Goal: Information Seeking & Learning: Learn about a topic

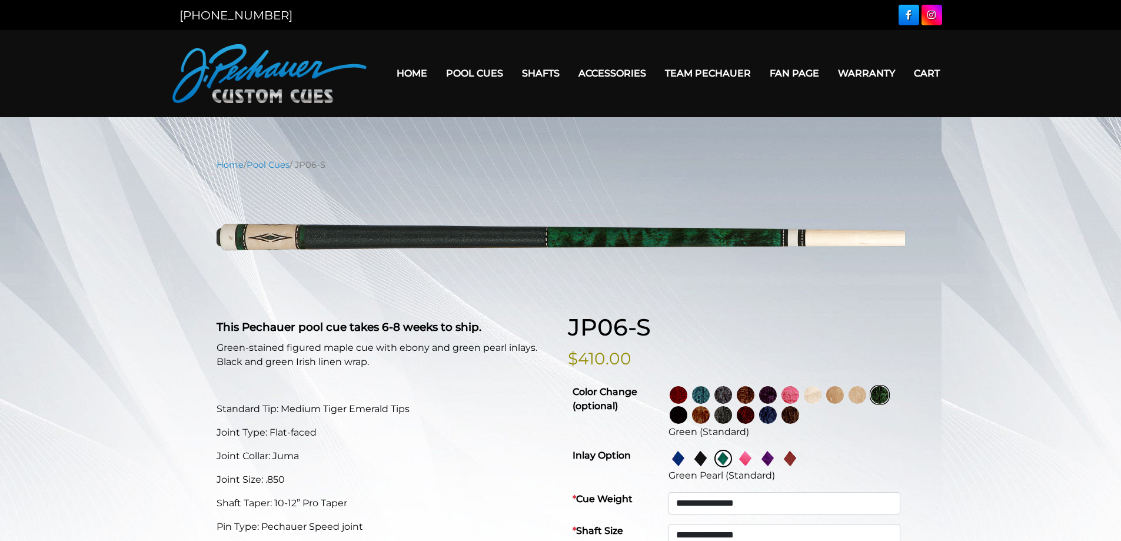
select select "*****"
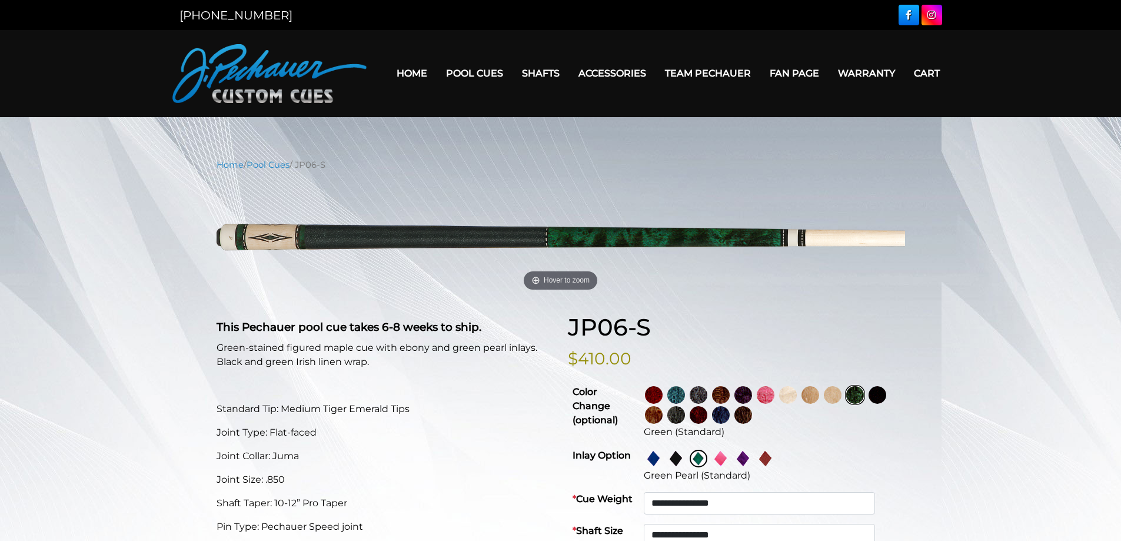
drag, startPoint x: 187, startPoint y: 349, endPoint x: 231, endPoint y: 333, distance: 47.5
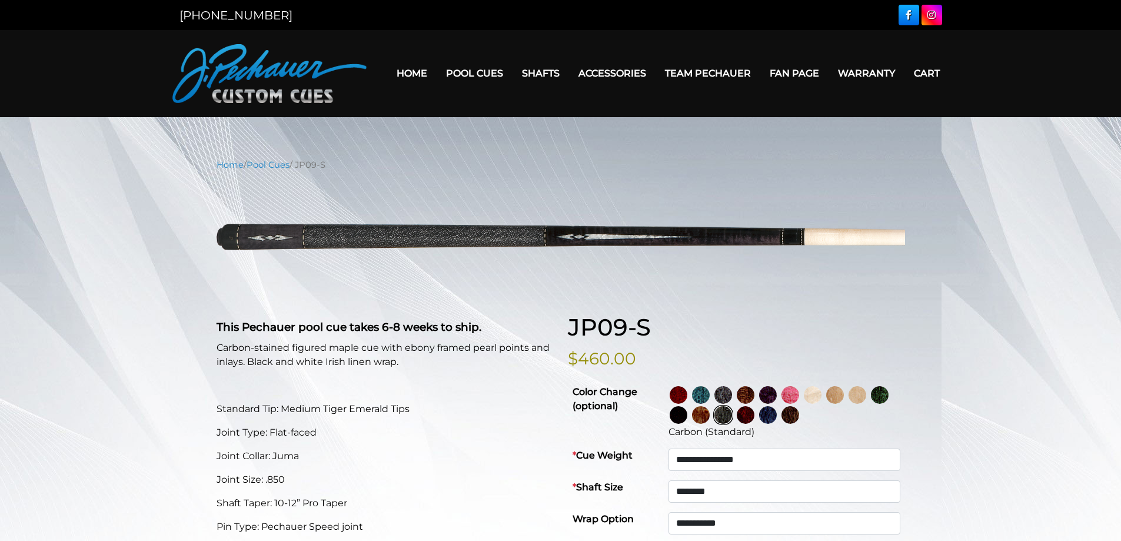
select select "********"
select select "*****"
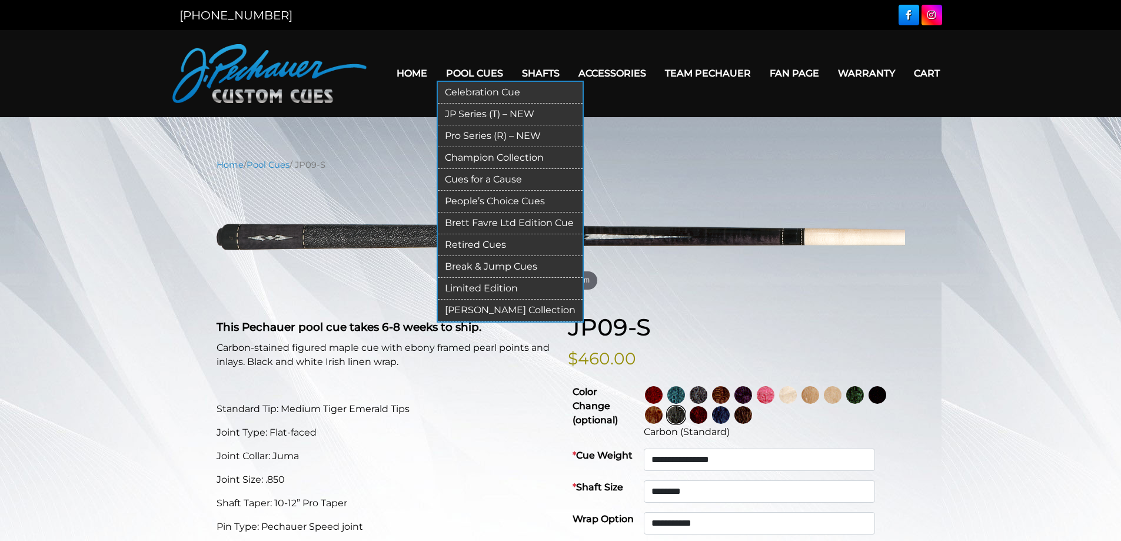
click at [478, 244] on link "Retired Cues" at bounding box center [510, 245] width 145 height 22
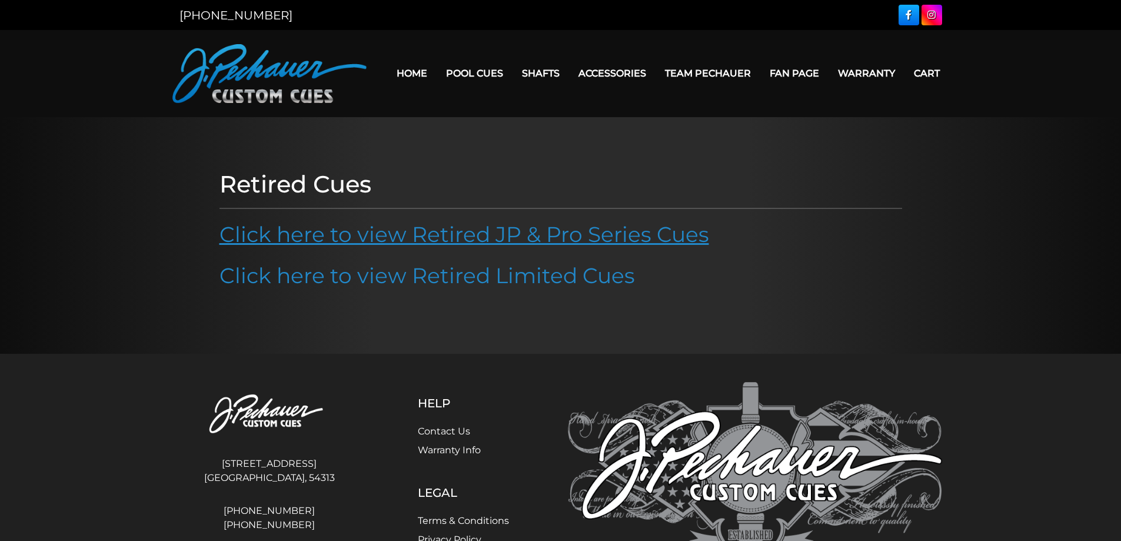
click at [490, 235] on link "Click here to view Retired JP & Pro Series Cues" at bounding box center [465, 234] width 490 height 26
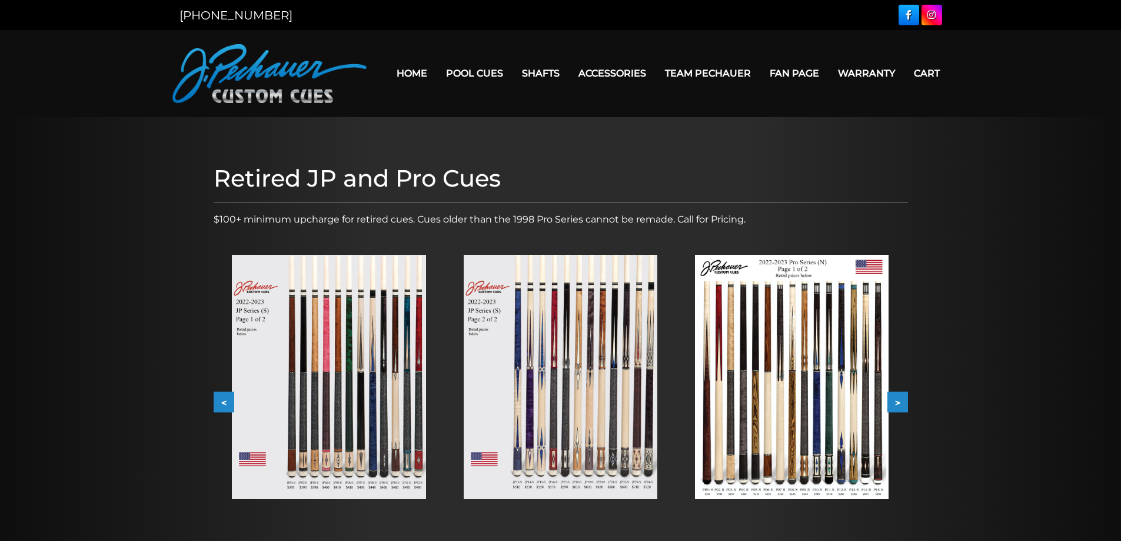
click at [897, 403] on button ">" at bounding box center [898, 402] width 21 height 21
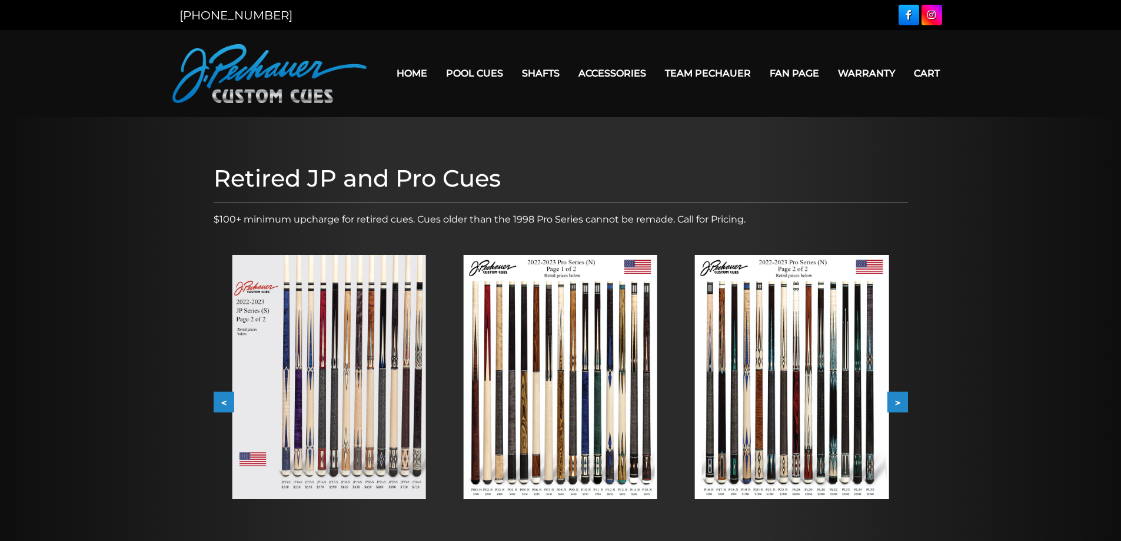
click at [897, 403] on button ">" at bounding box center [898, 402] width 21 height 21
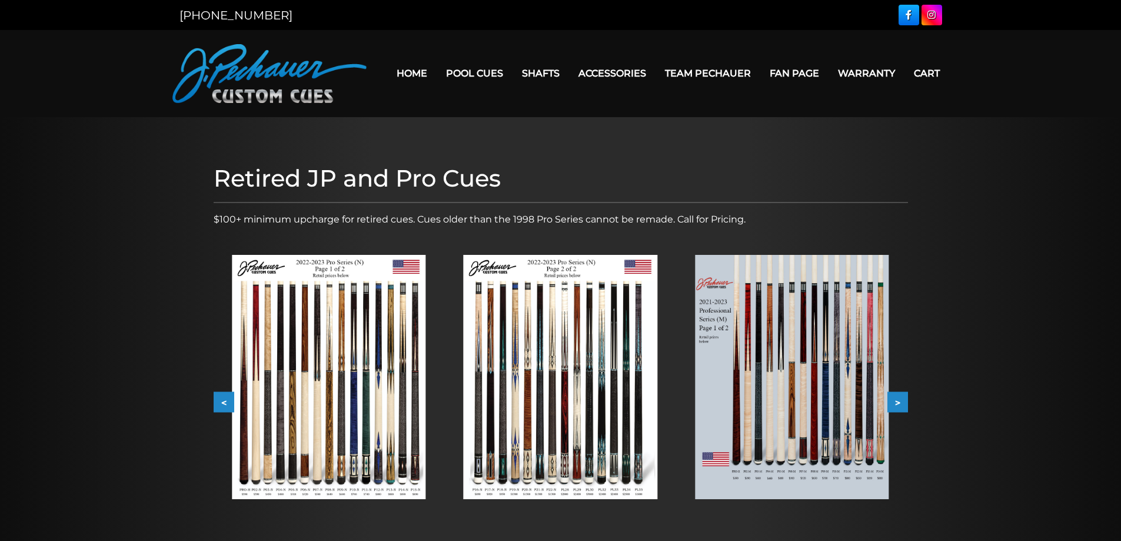
click at [897, 403] on button ">" at bounding box center [898, 402] width 21 height 21
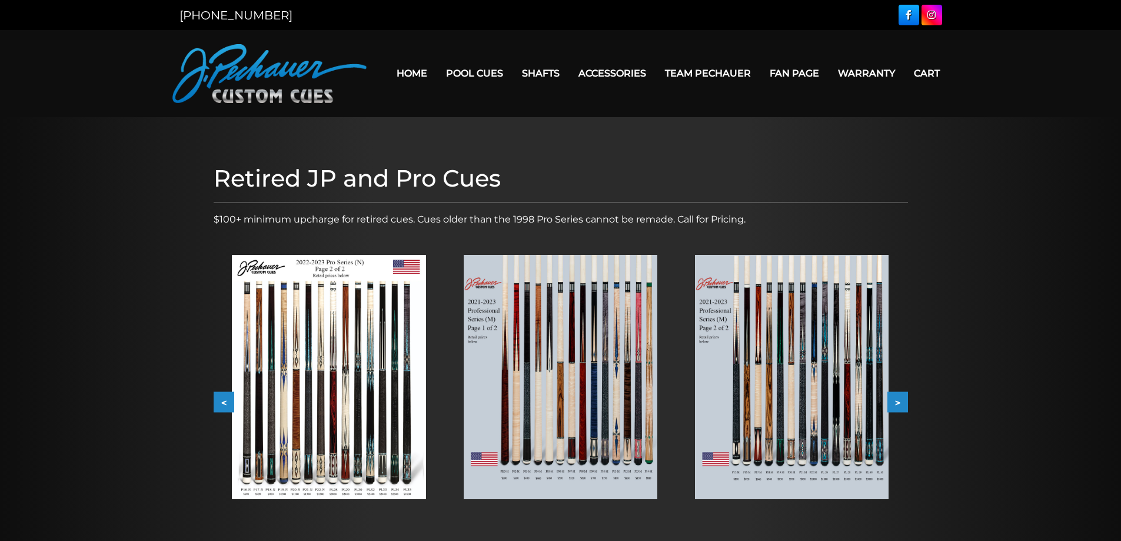
click at [897, 403] on button ">" at bounding box center [898, 402] width 21 height 21
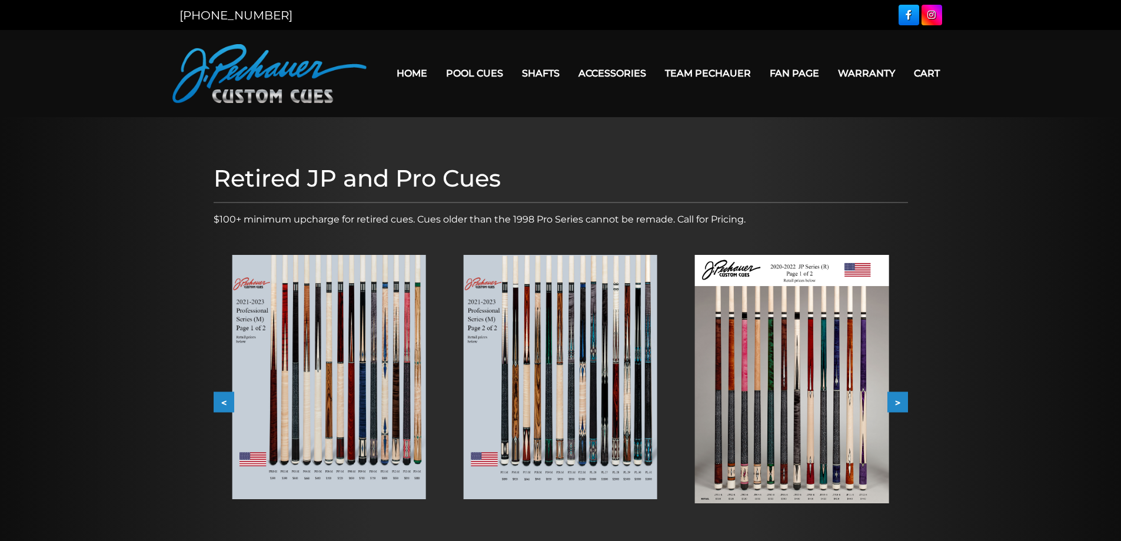
click at [897, 403] on button ">" at bounding box center [898, 402] width 21 height 21
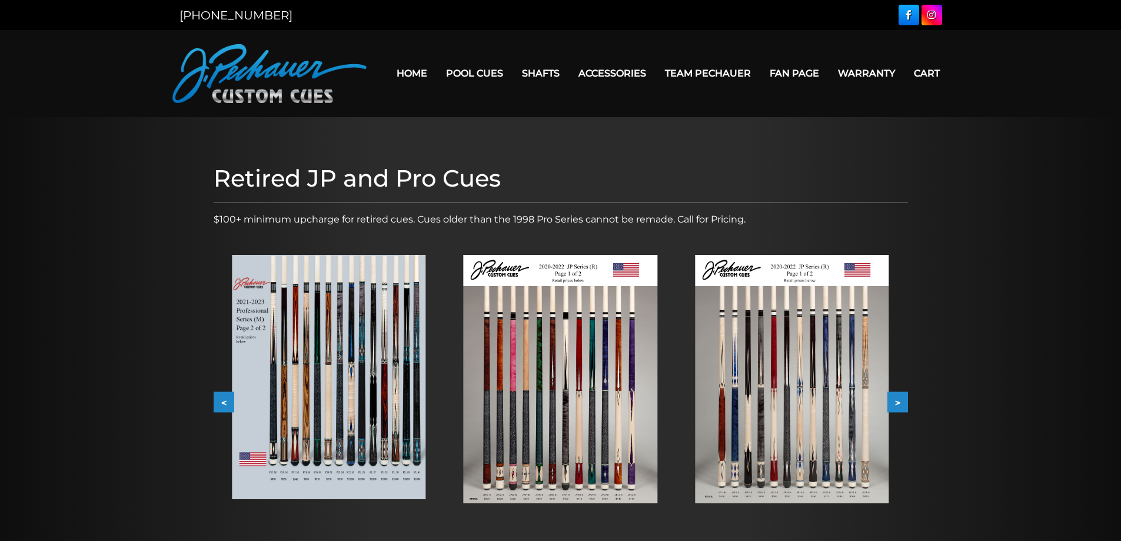
click at [897, 403] on button ">" at bounding box center [898, 402] width 21 height 21
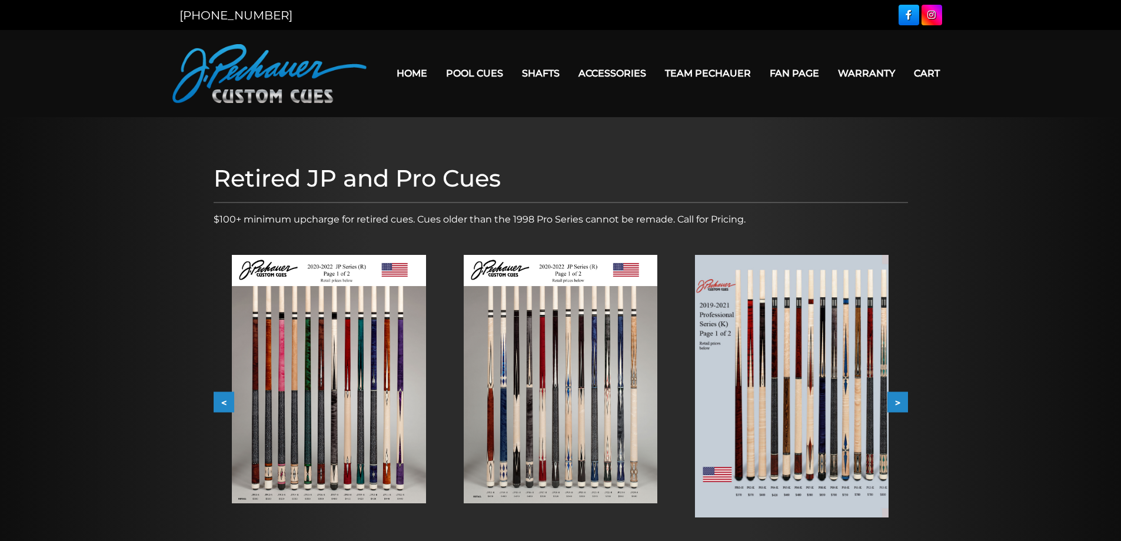
click at [897, 403] on button ">" at bounding box center [898, 402] width 21 height 21
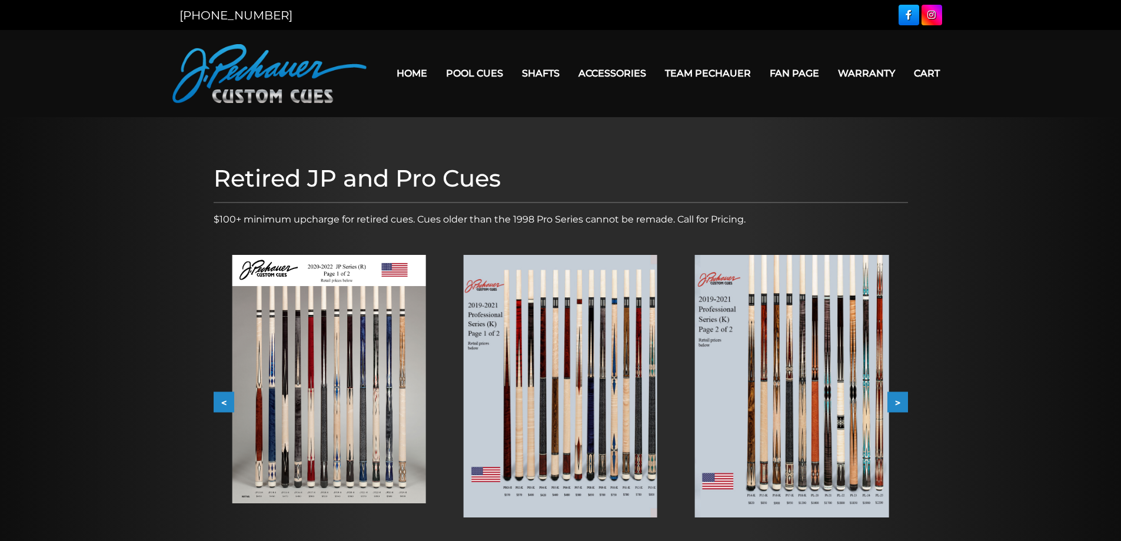
click at [897, 403] on button ">" at bounding box center [898, 402] width 21 height 21
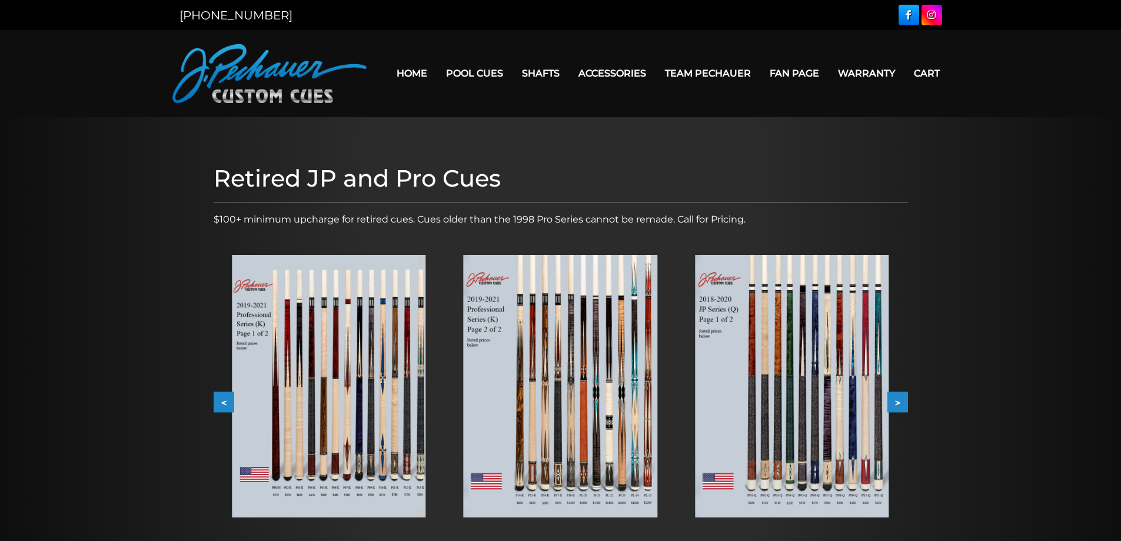
click at [897, 403] on button ">" at bounding box center [898, 402] width 21 height 21
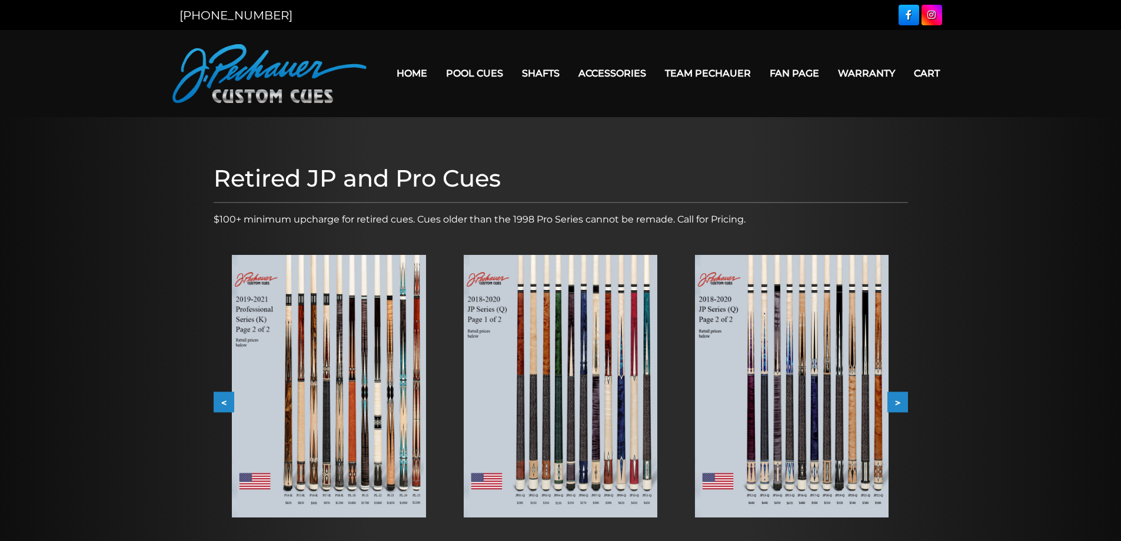
click at [897, 403] on button ">" at bounding box center [898, 402] width 21 height 21
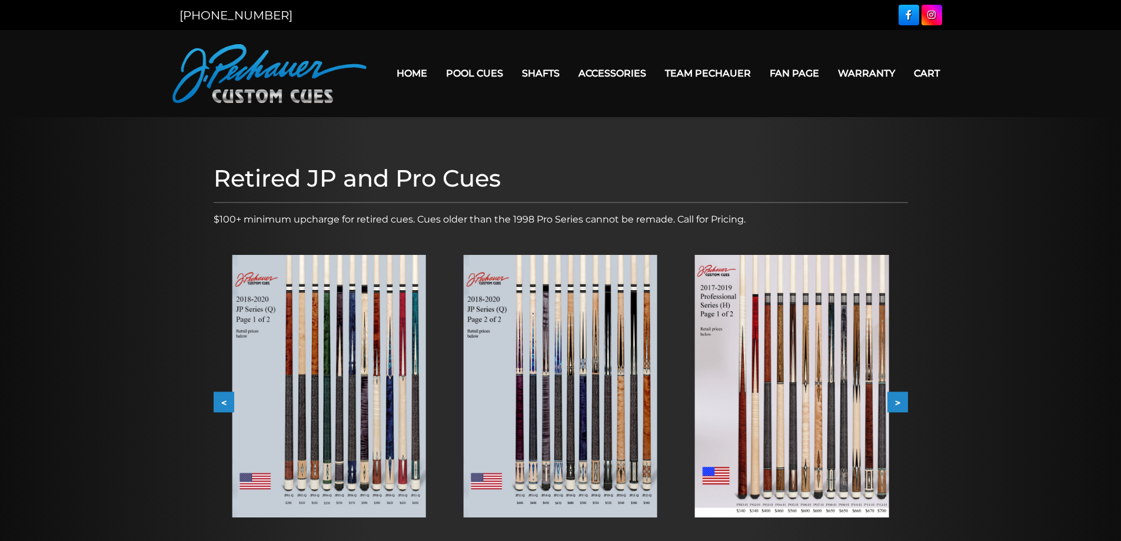
click at [897, 403] on button ">" at bounding box center [898, 402] width 21 height 21
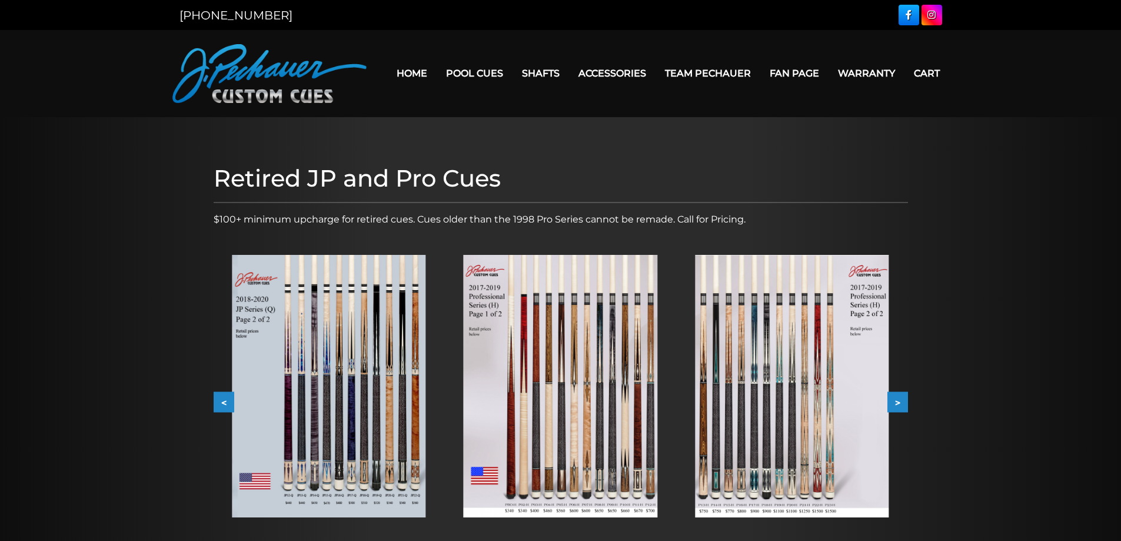
click at [222, 403] on button "<" at bounding box center [224, 402] width 21 height 21
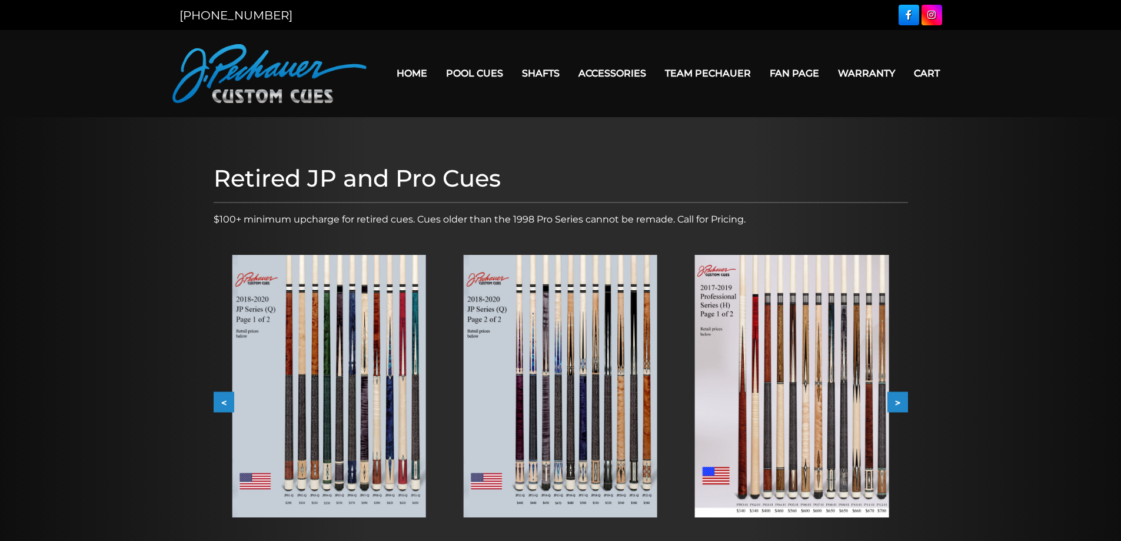
click at [222, 403] on button "<" at bounding box center [224, 402] width 21 height 21
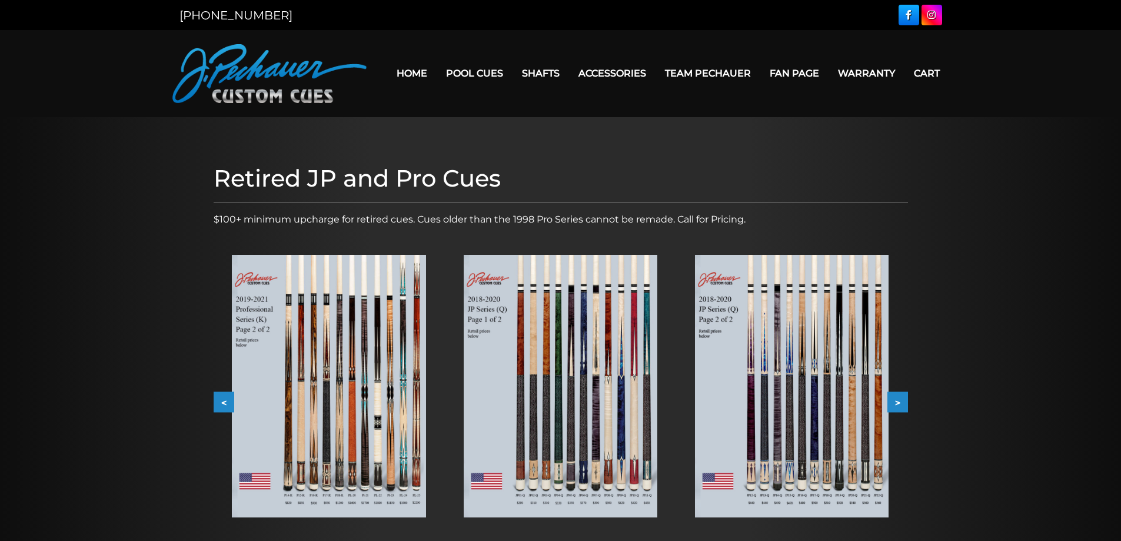
click at [222, 403] on button "<" at bounding box center [224, 402] width 21 height 21
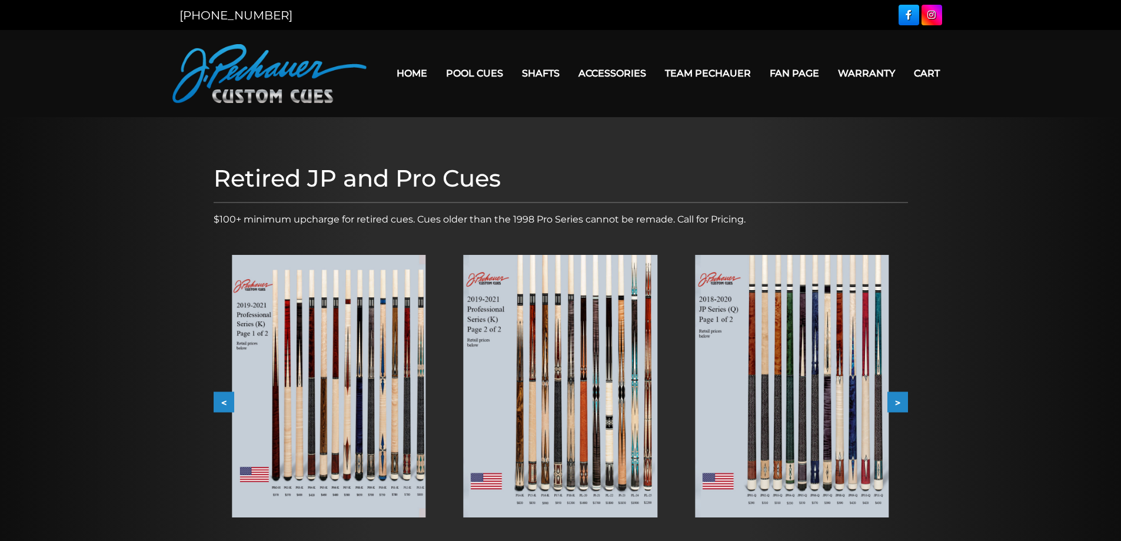
click at [222, 403] on button "<" at bounding box center [224, 402] width 21 height 21
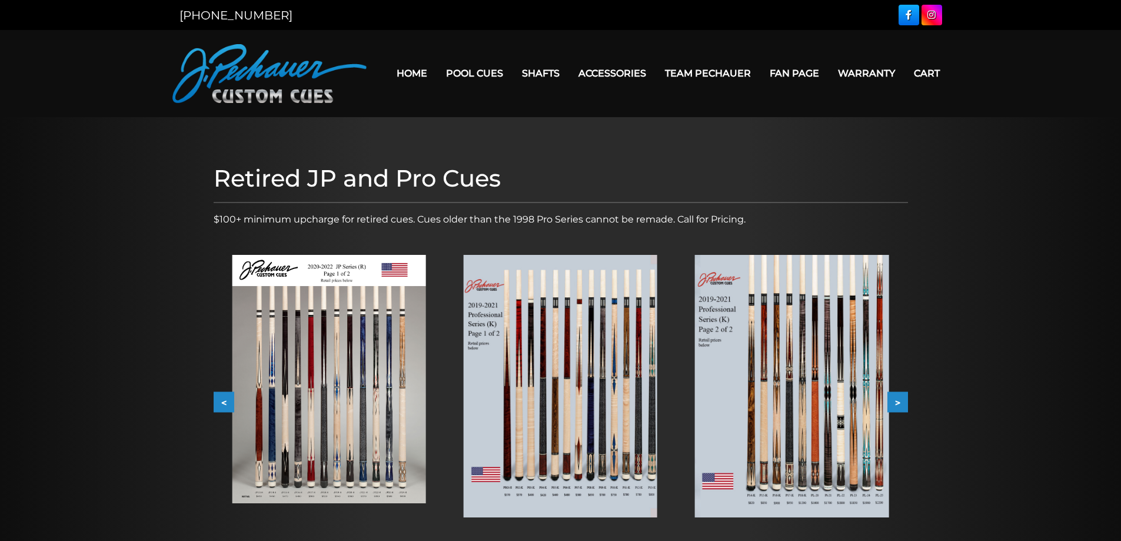
click at [222, 403] on button "<" at bounding box center [224, 402] width 21 height 21
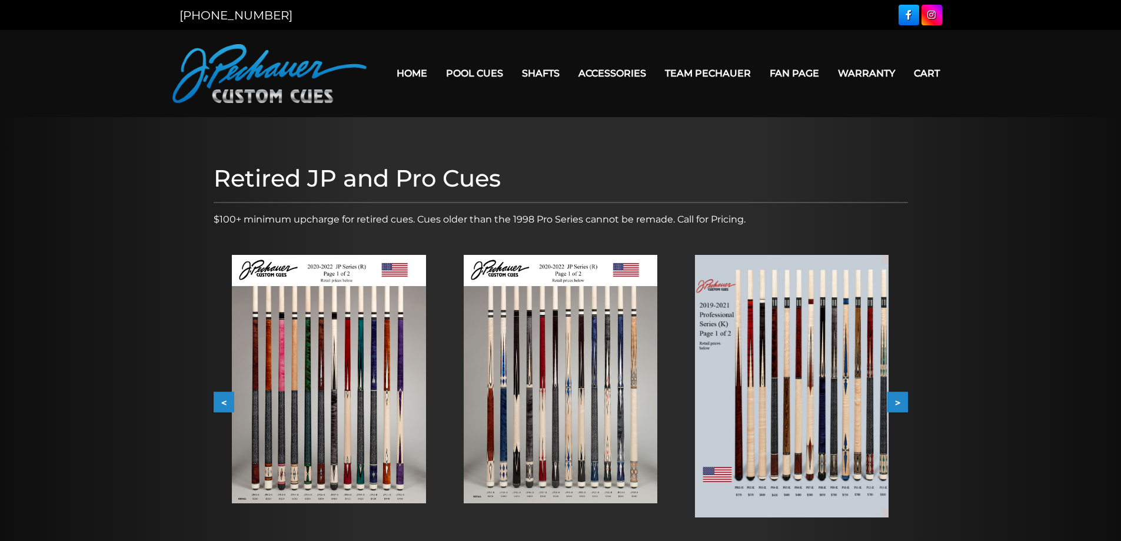
click at [368, 457] on img at bounding box center [329, 379] width 194 height 248
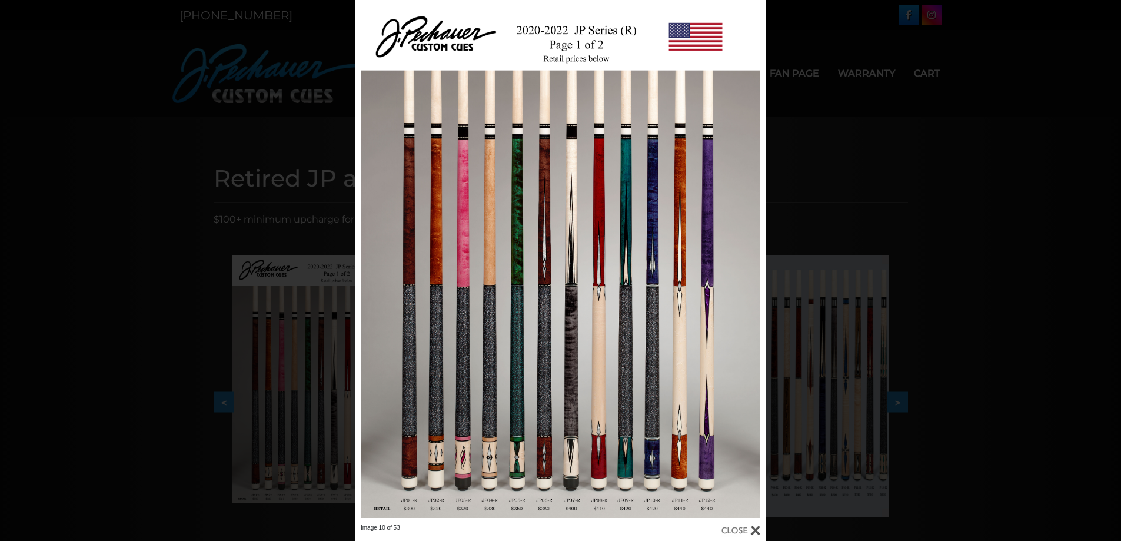
click at [157, 318] on div "Image 10 of 53" at bounding box center [560, 270] width 1121 height 541
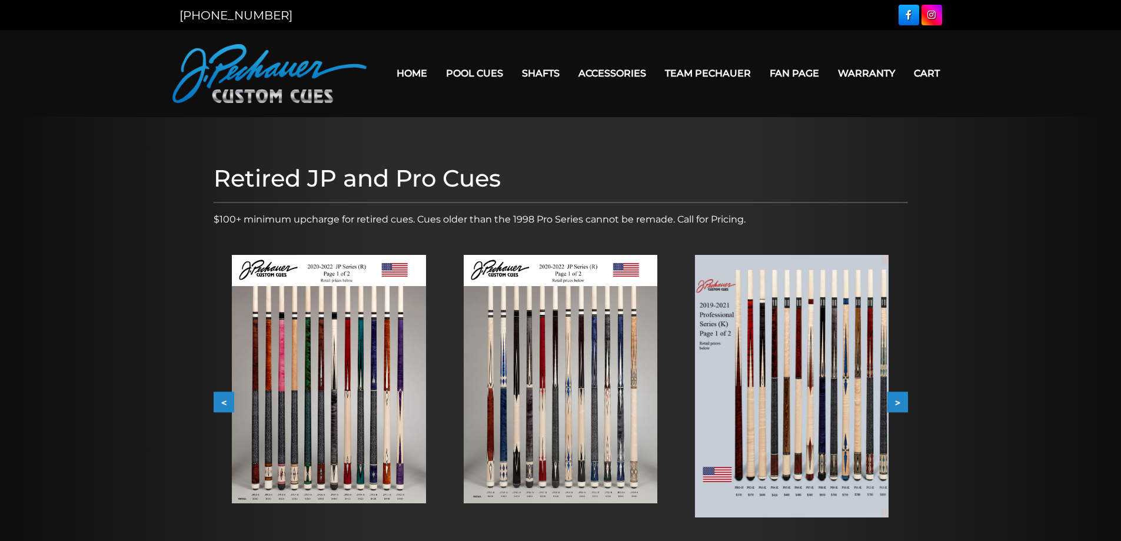
click at [221, 406] on button "<" at bounding box center [224, 402] width 21 height 21
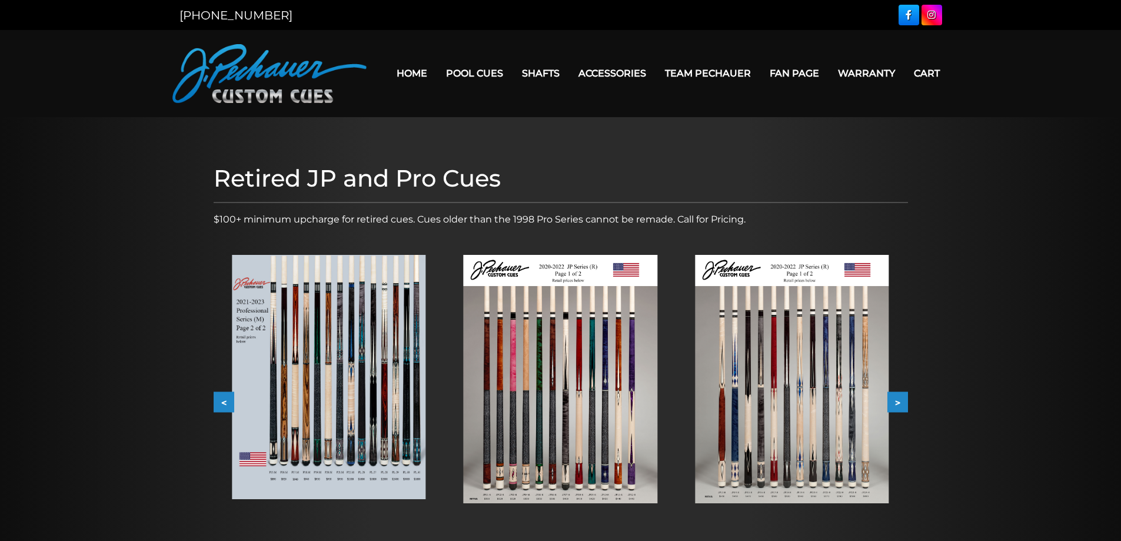
click at [330, 394] on img at bounding box center [329, 377] width 194 height 244
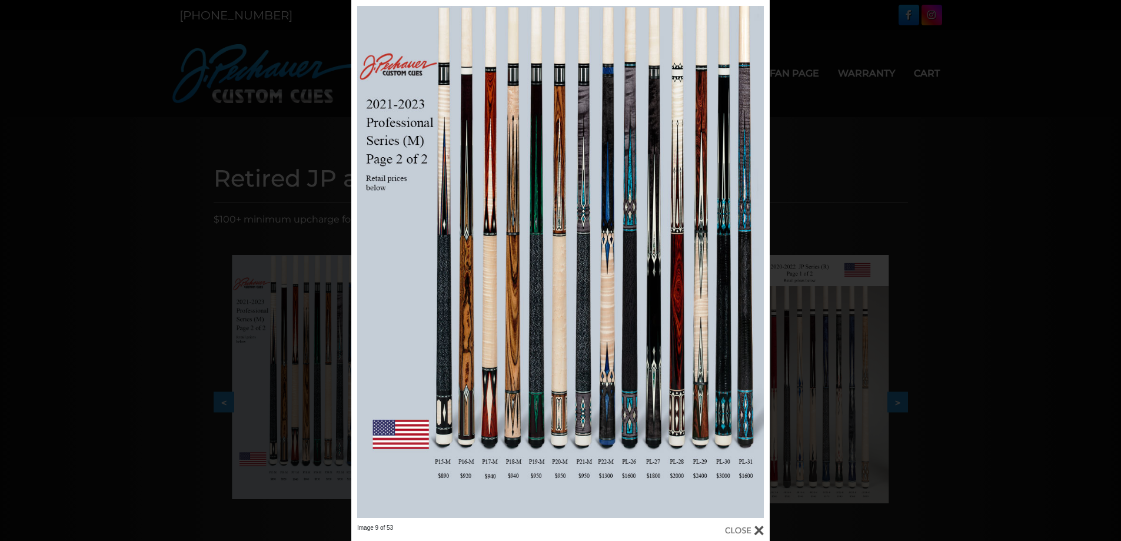
click at [217, 409] on div "Image 9 of 53" at bounding box center [560, 270] width 1121 height 541
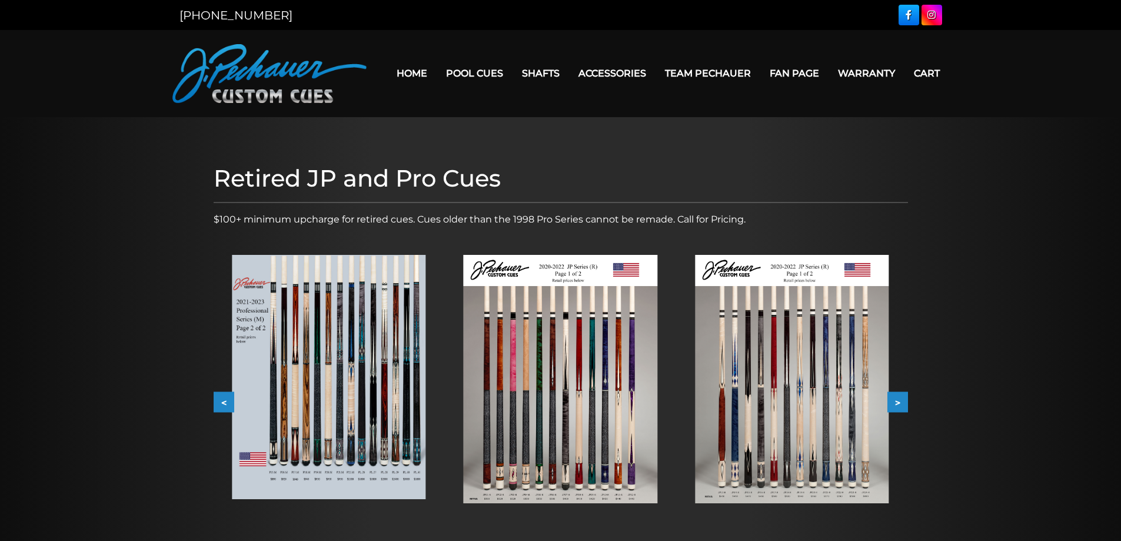
click at [223, 405] on button "<" at bounding box center [224, 402] width 21 height 21
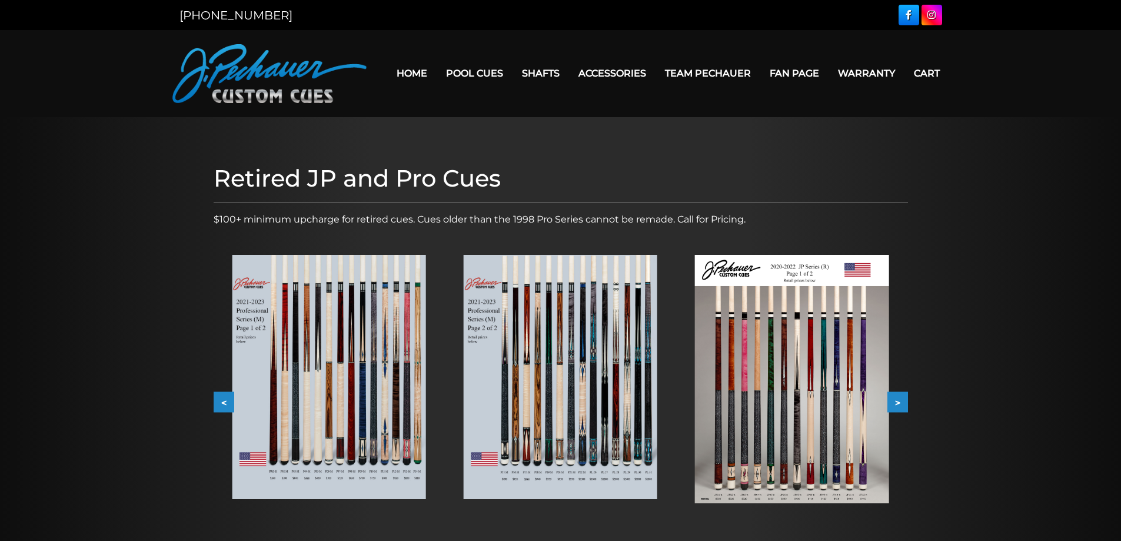
click at [279, 396] on img at bounding box center [329, 377] width 194 height 244
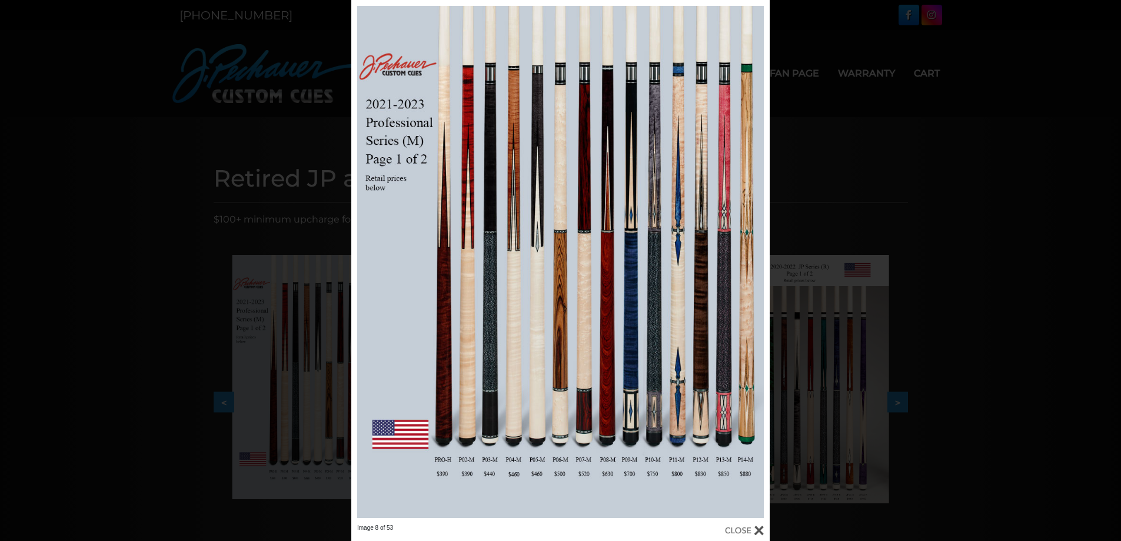
click at [152, 433] on div "Image 8 of 53" at bounding box center [560, 270] width 1121 height 541
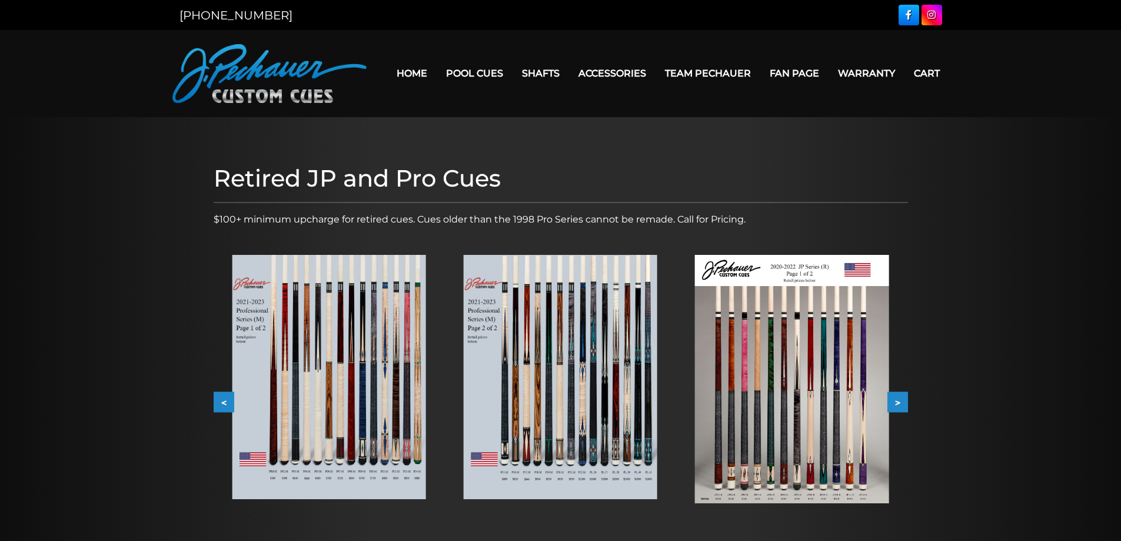
click at [230, 404] on button "<" at bounding box center [224, 402] width 21 height 21
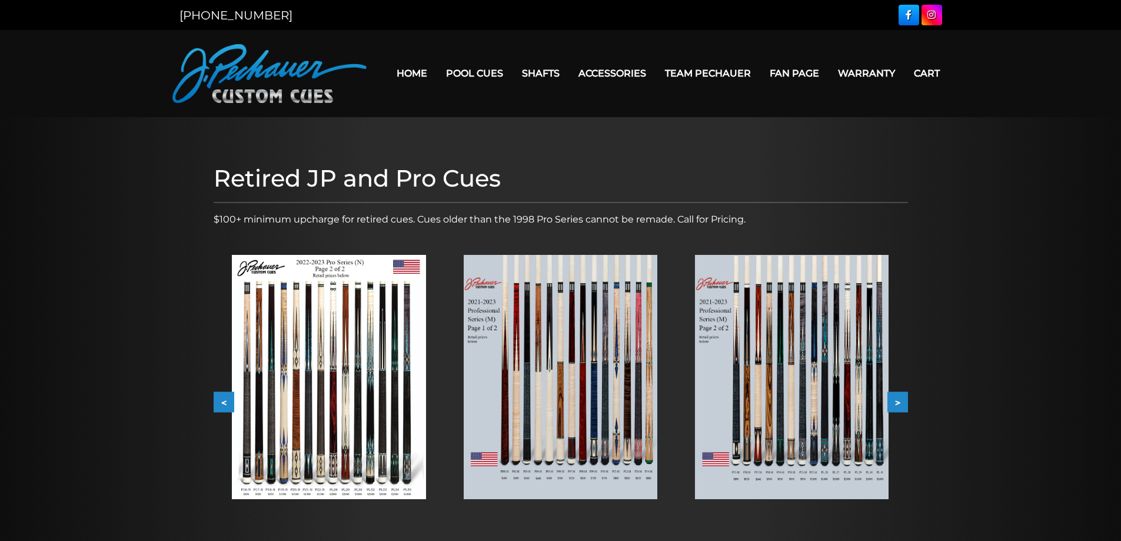
click at [288, 384] on img at bounding box center [329, 377] width 194 height 244
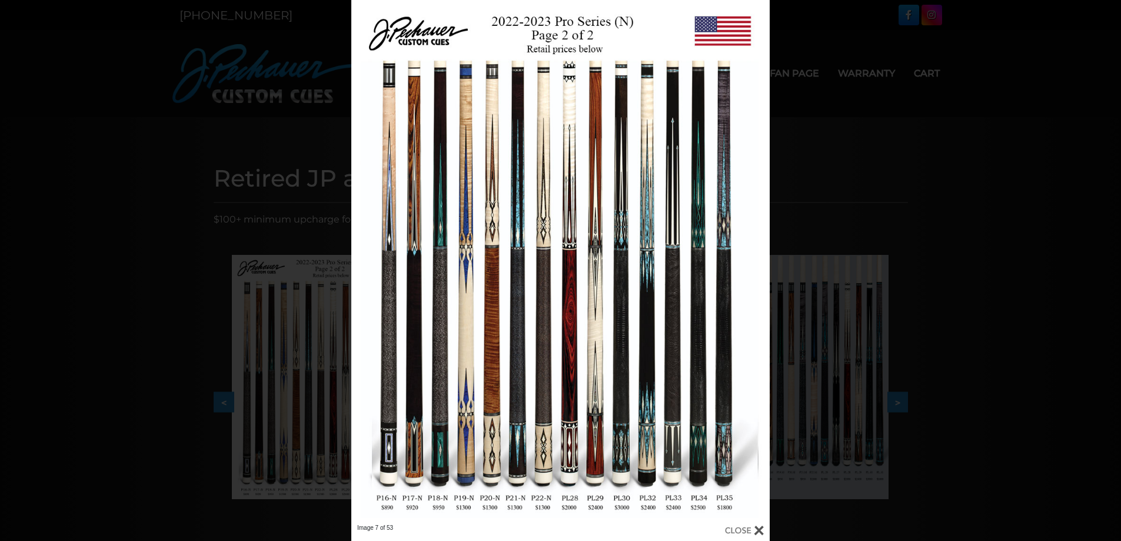
click at [223, 409] on div "Image 7 of 53" at bounding box center [560, 270] width 1121 height 541
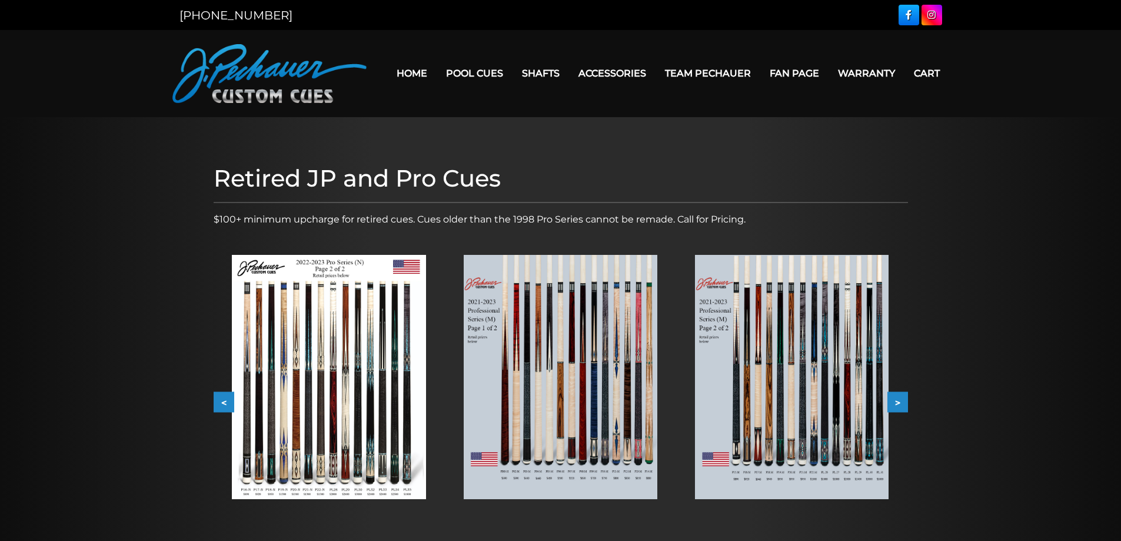
click at [223, 409] on button "<" at bounding box center [224, 402] width 21 height 21
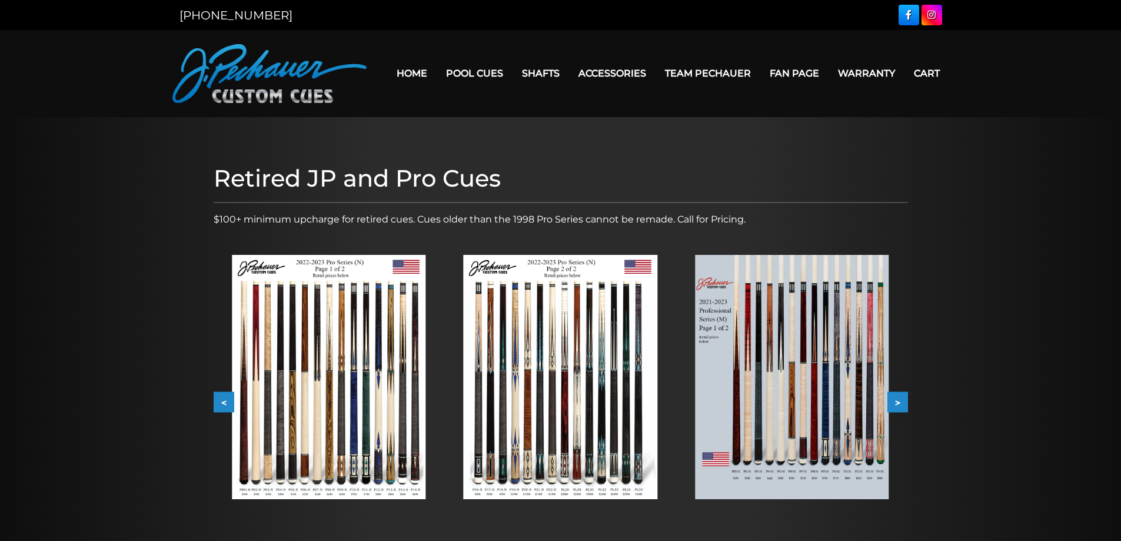
click at [291, 401] on img at bounding box center [329, 377] width 194 height 244
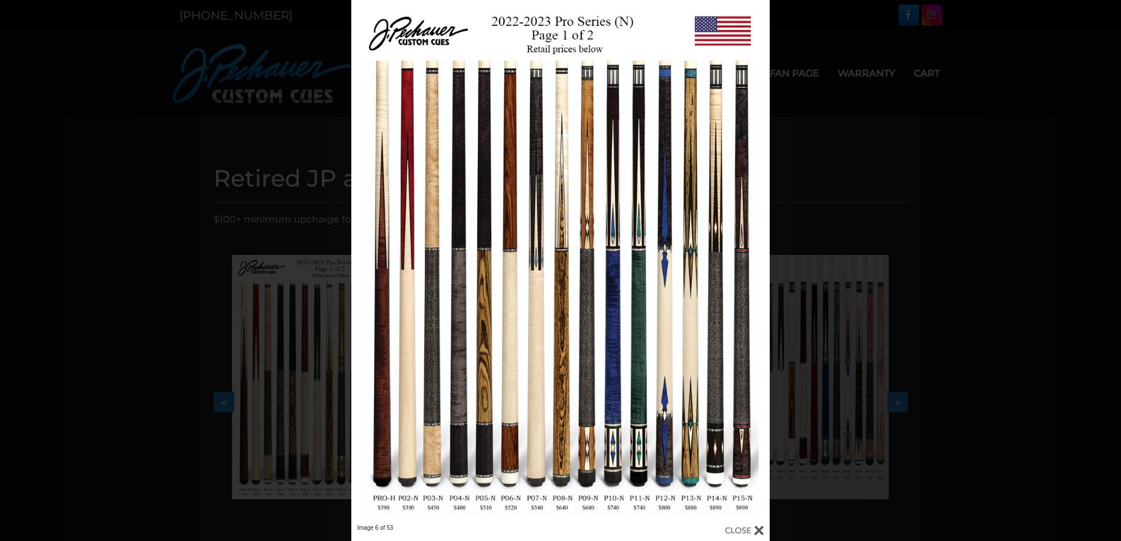
click at [133, 483] on div "Image 6 of 53" at bounding box center [560, 270] width 1121 height 541
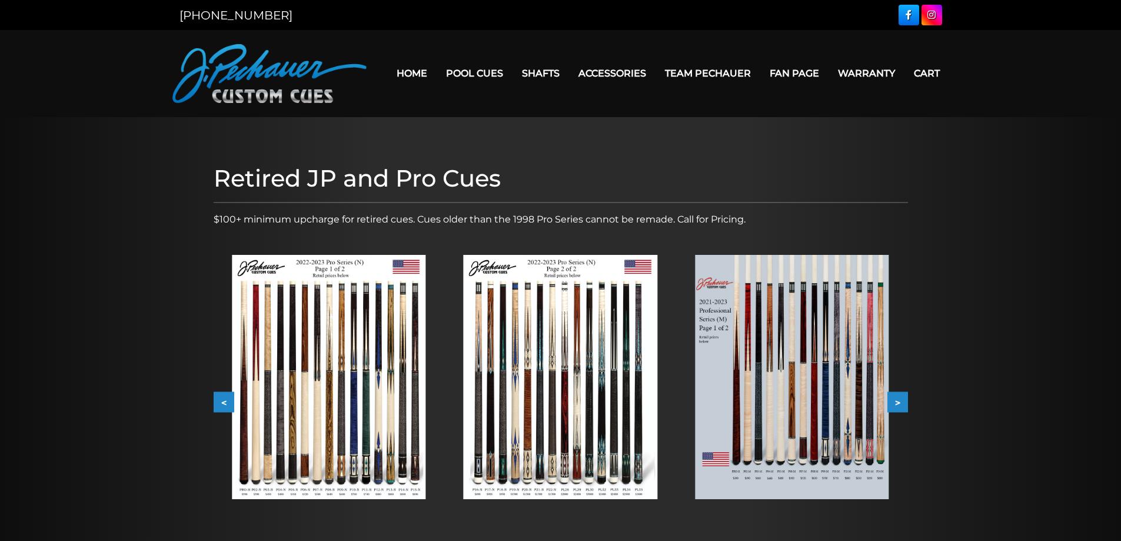
click at [226, 404] on button "<" at bounding box center [224, 402] width 21 height 21
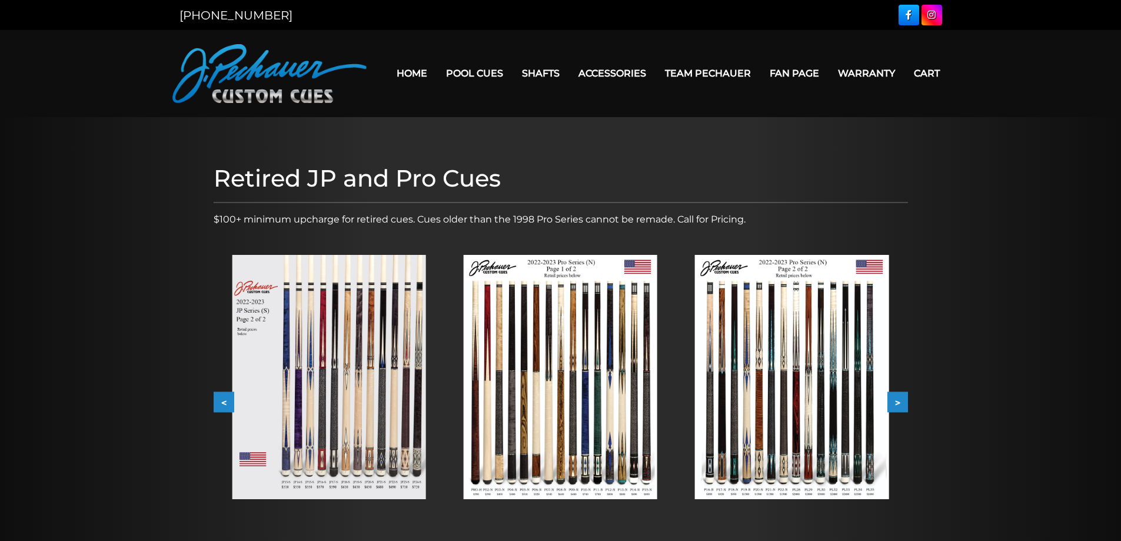
click at [226, 404] on button "<" at bounding box center [224, 402] width 21 height 21
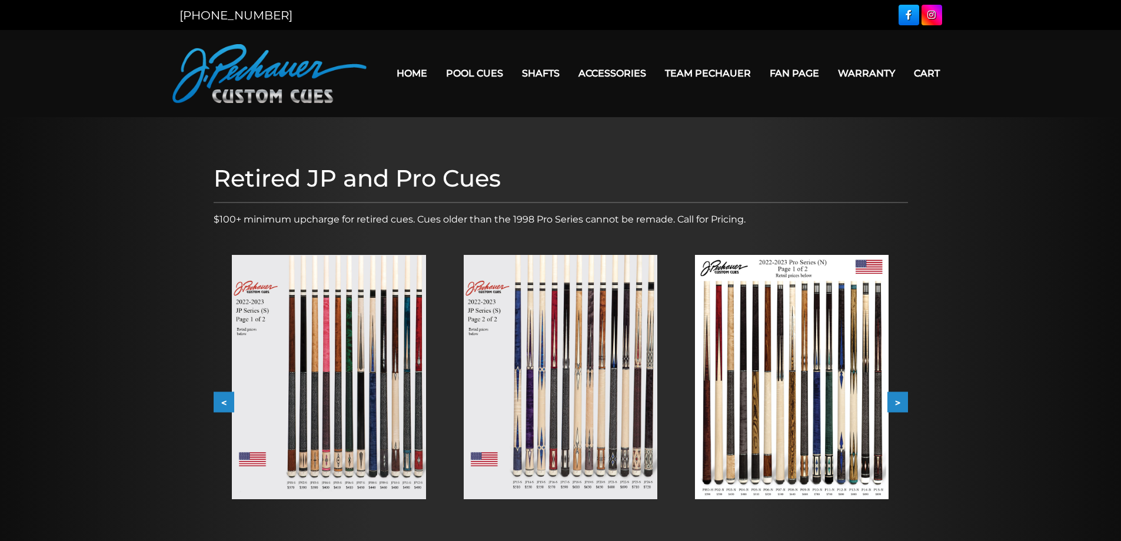
click at [305, 404] on img at bounding box center [329, 377] width 194 height 244
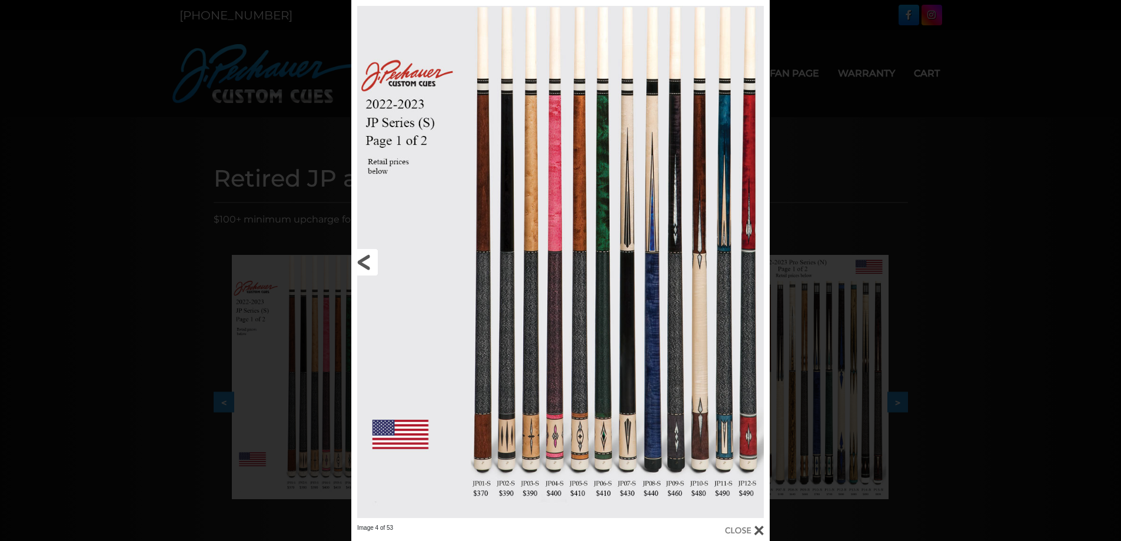
click at [369, 258] on link at bounding box center [445, 262] width 188 height 524
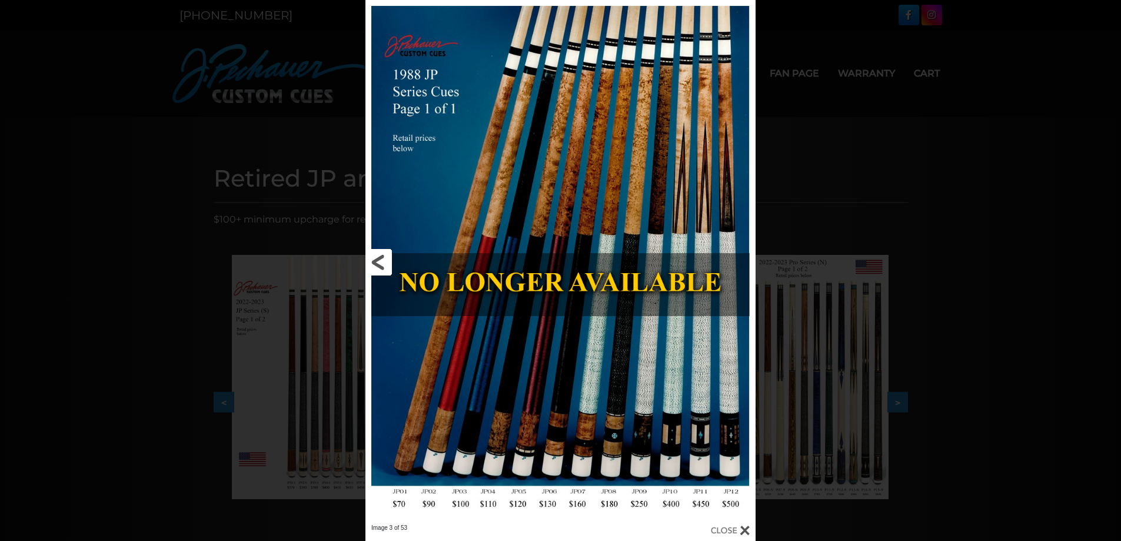
click at [384, 265] on link at bounding box center [453, 262] width 175 height 524
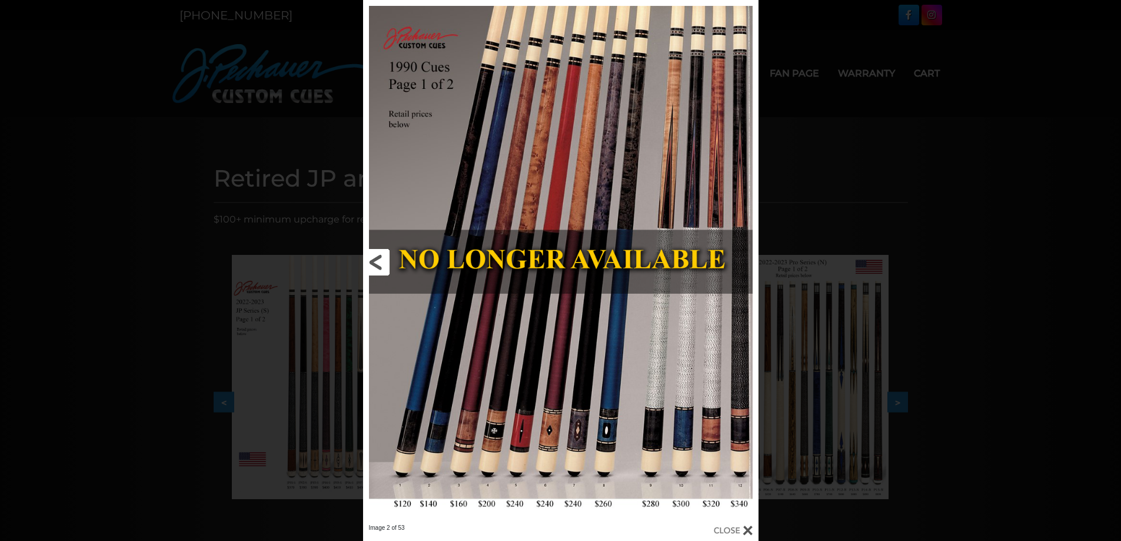
click at [384, 265] on link at bounding box center [452, 262] width 178 height 524
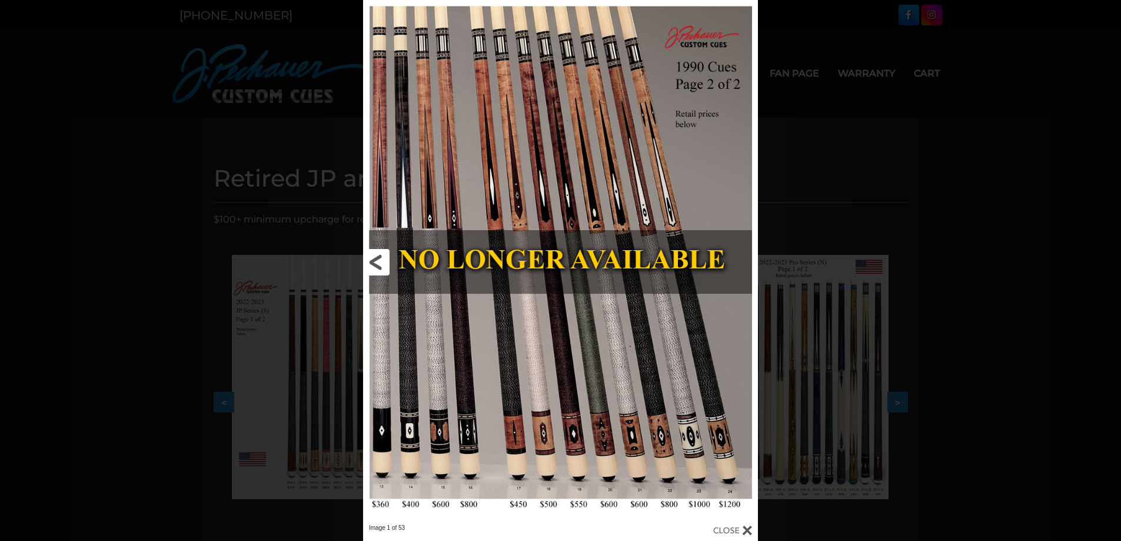
click at [384, 265] on link at bounding box center [452, 262] width 178 height 524
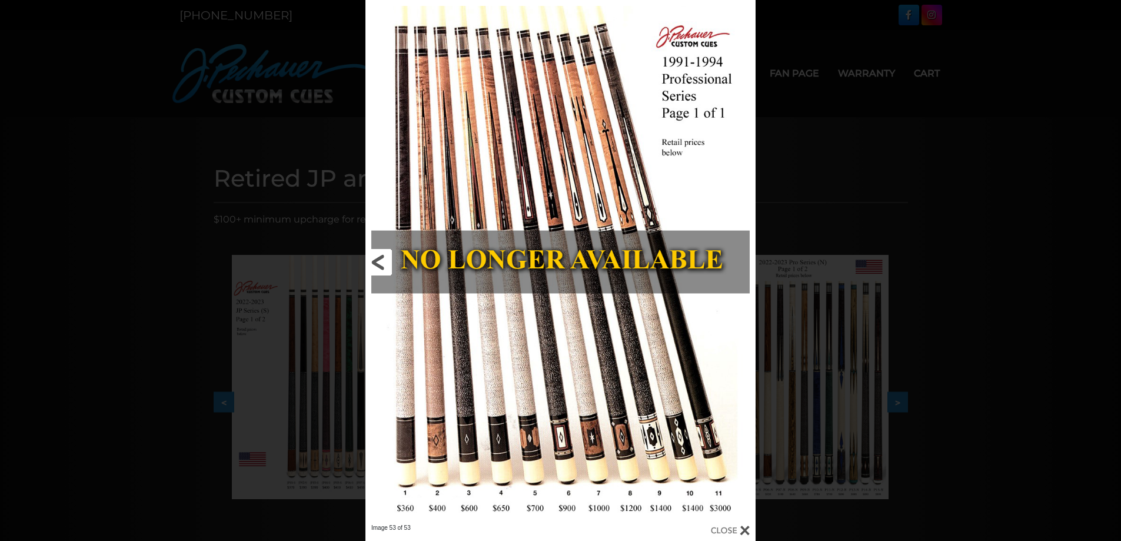
click at [384, 265] on link at bounding box center [453, 262] width 175 height 524
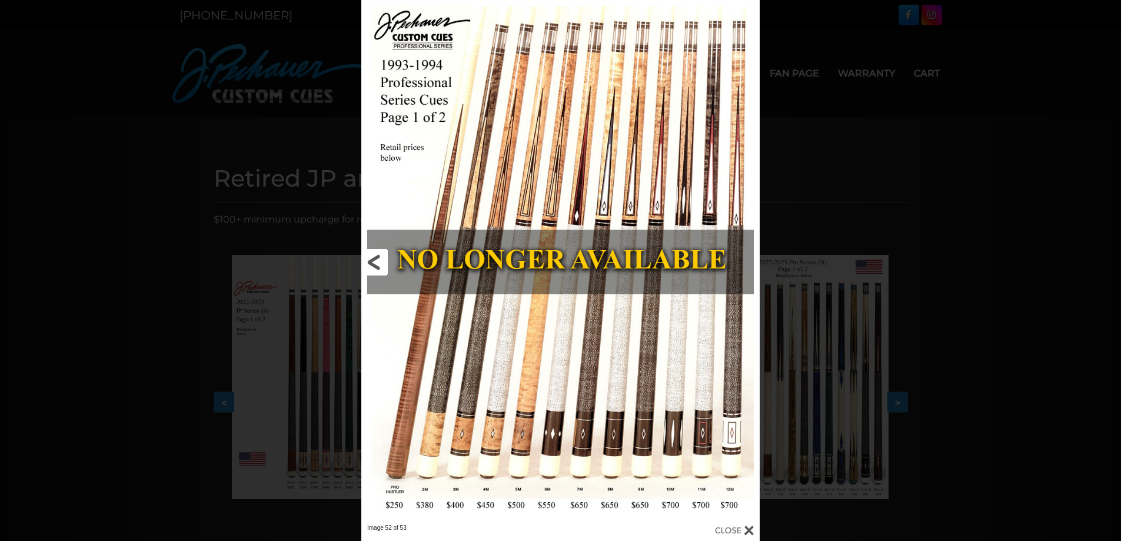
click at [384, 265] on link at bounding box center [451, 262] width 180 height 524
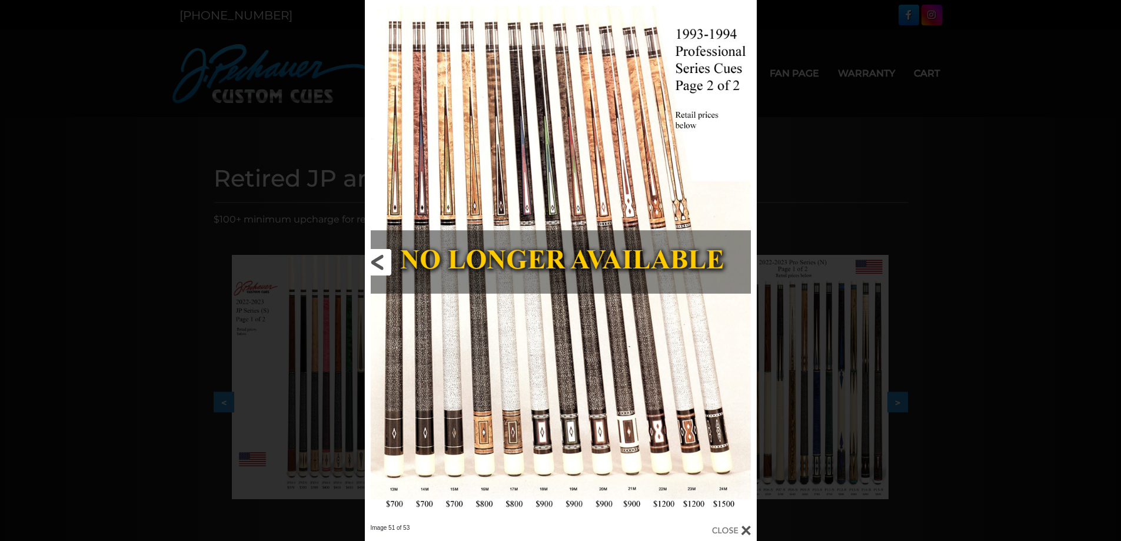
click at [384, 265] on link at bounding box center [453, 262] width 177 height 524
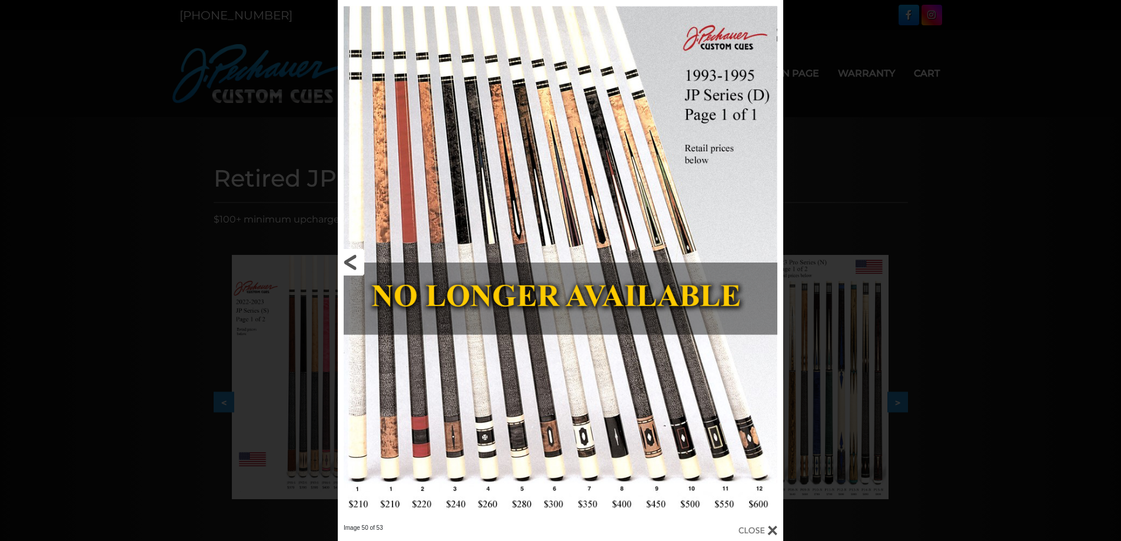
click at [384, 265] on link at bounding box center [438, 262] width 201 height 524
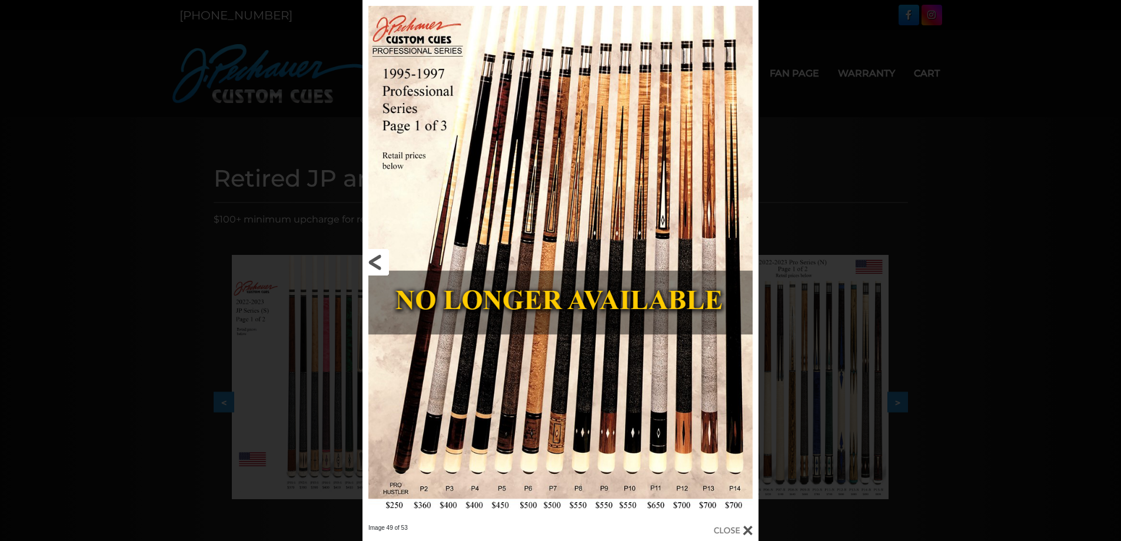
click at [384, 265] on link at bounding box center [452, 262] width 178 height 524
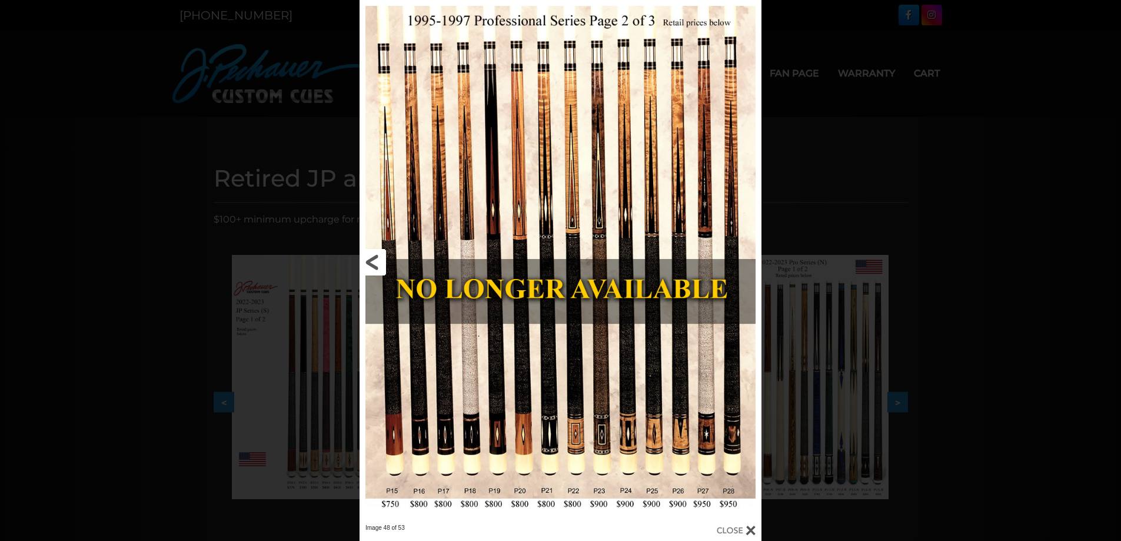
click at [384, 265] on link at bounding box center [450, 262] width 181 height 524
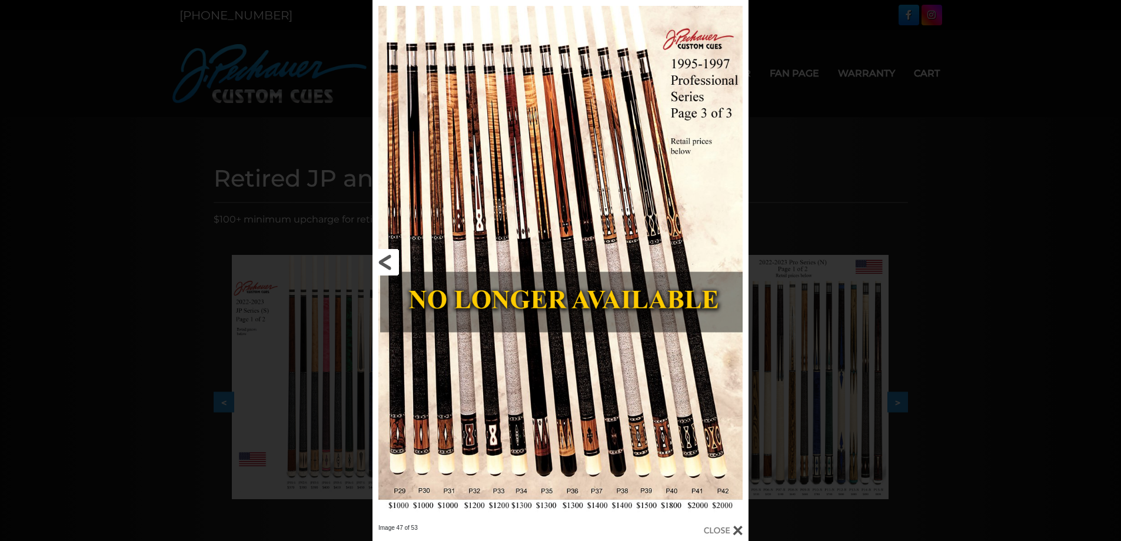
click at [384, 265] on link at bounding box center [458, 262] width 170 height 524
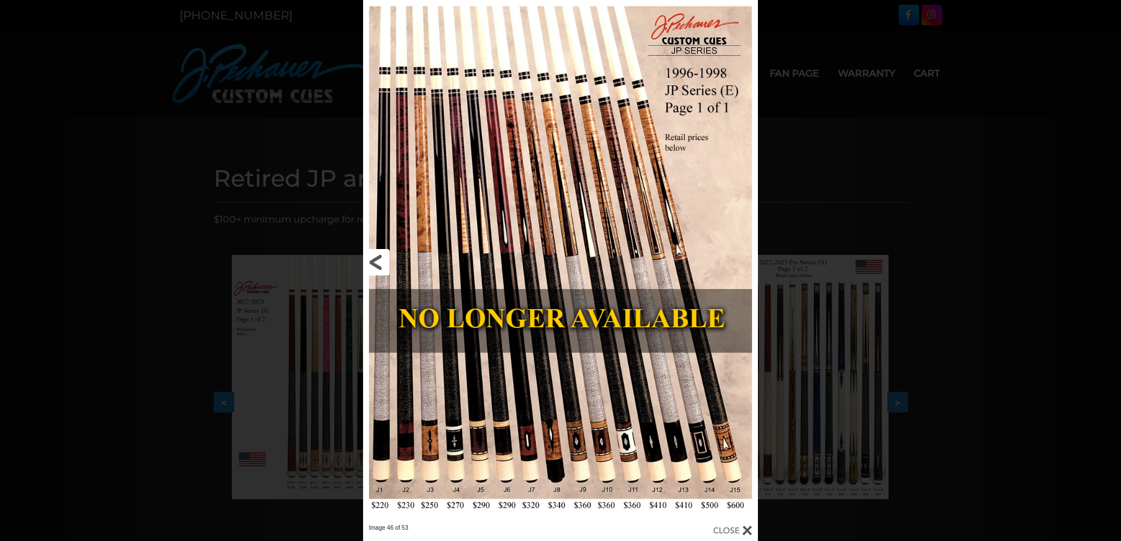
click at [384, 265] on link at bounding box center [452, 262] width 178 height 524
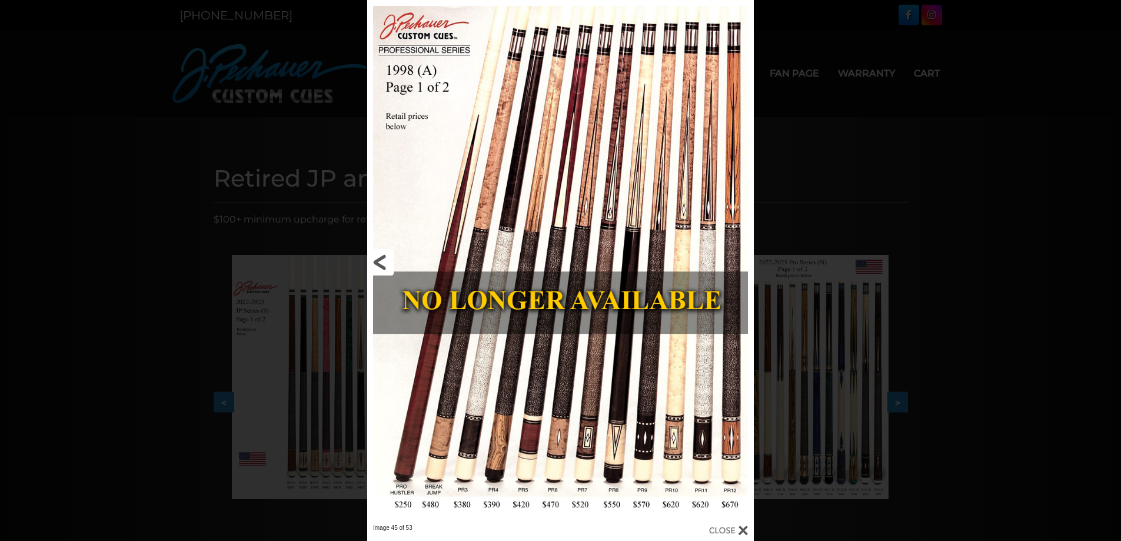
click at [384, 265] on link at bounding box center [454, 262] width 174 height 524
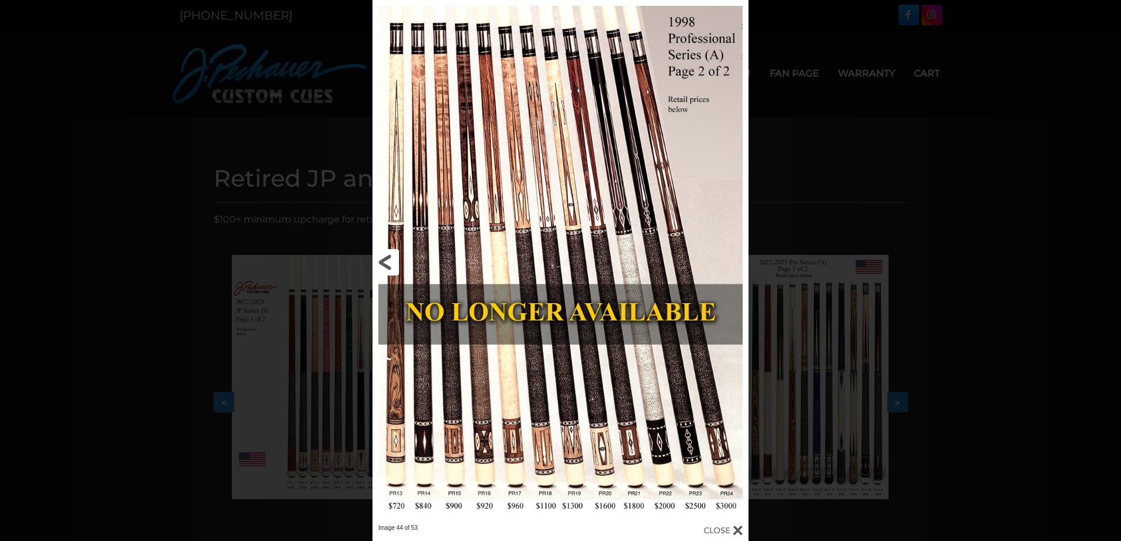
click at [384, 265] on link at bounding box center [458, 262] width 170 height 524
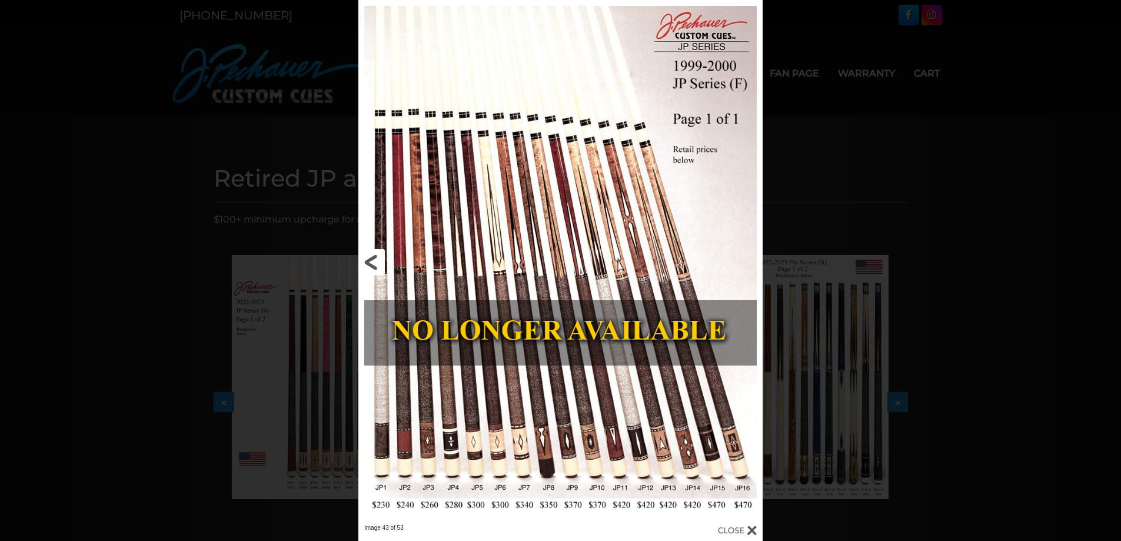
click at [384, 265] on link at bounding box center [450, 262] width 182 height 524
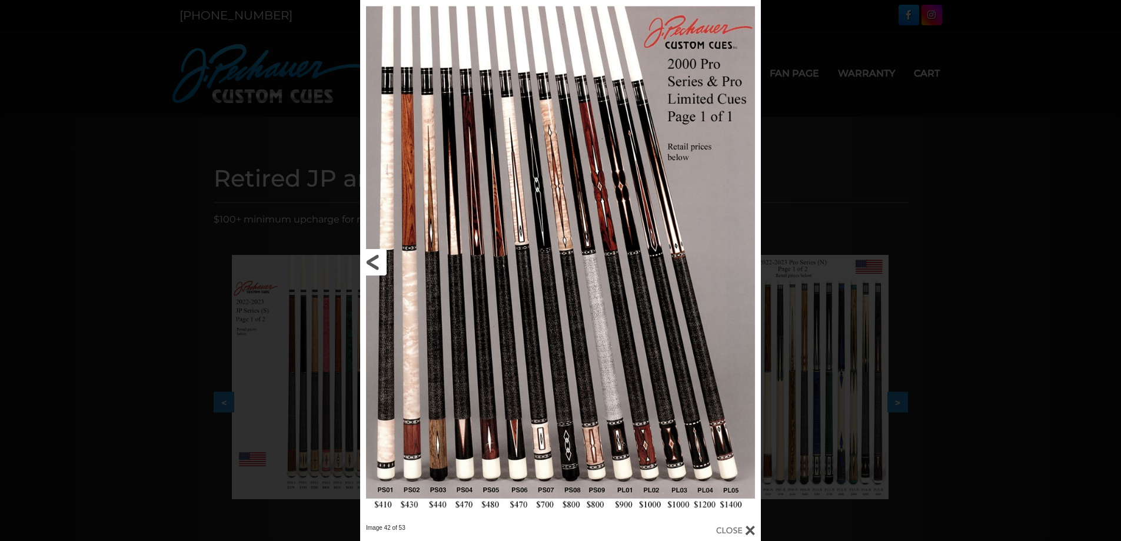
click at [384, 265] on link at bounding box center [450, 262] width 180 height 524
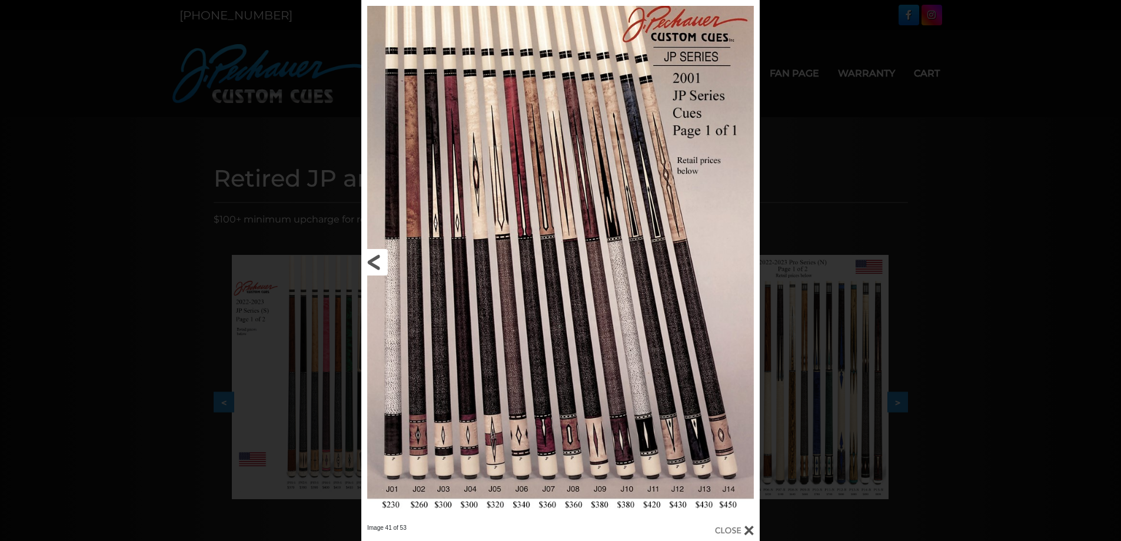
click at [384, 265] on link at bounding box center [451, 262] width 180 height 524
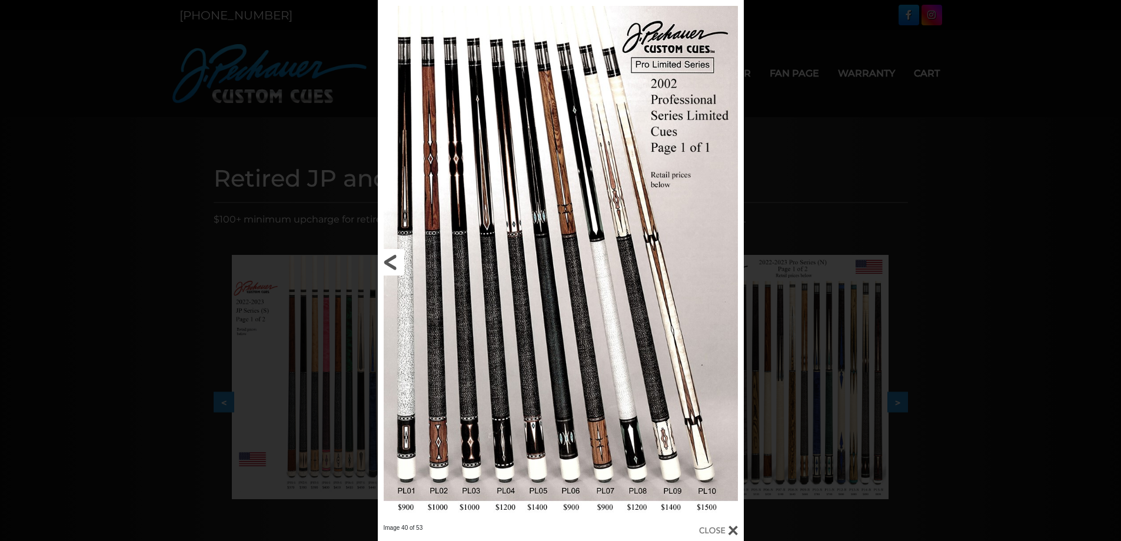
click at [390, 260] on link at bounding box center [460, 262] width 165 height 524
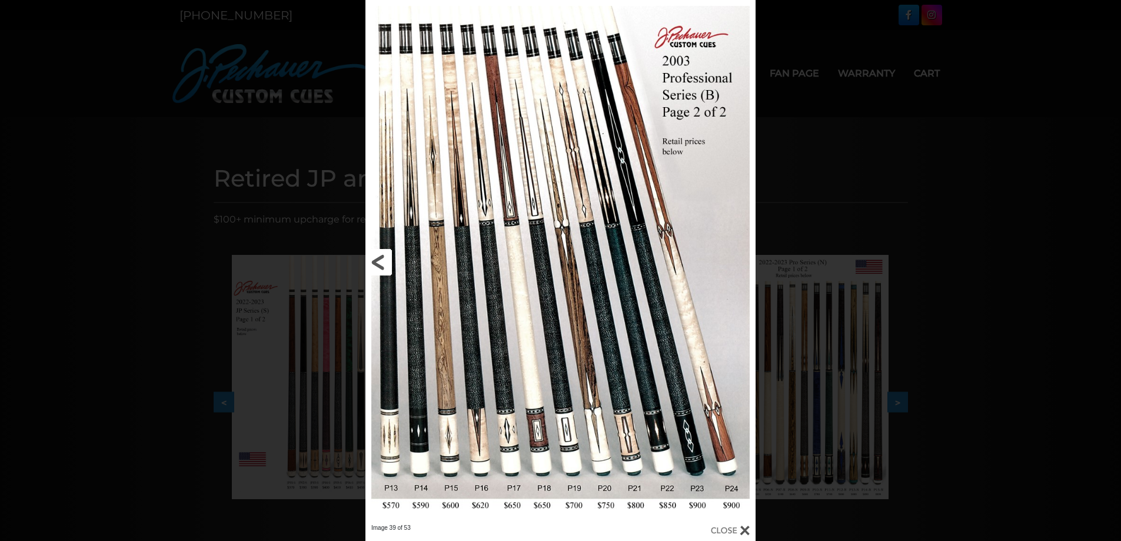
click at [381, 265] on link at bounding box center [453, 262] width 175 height 524
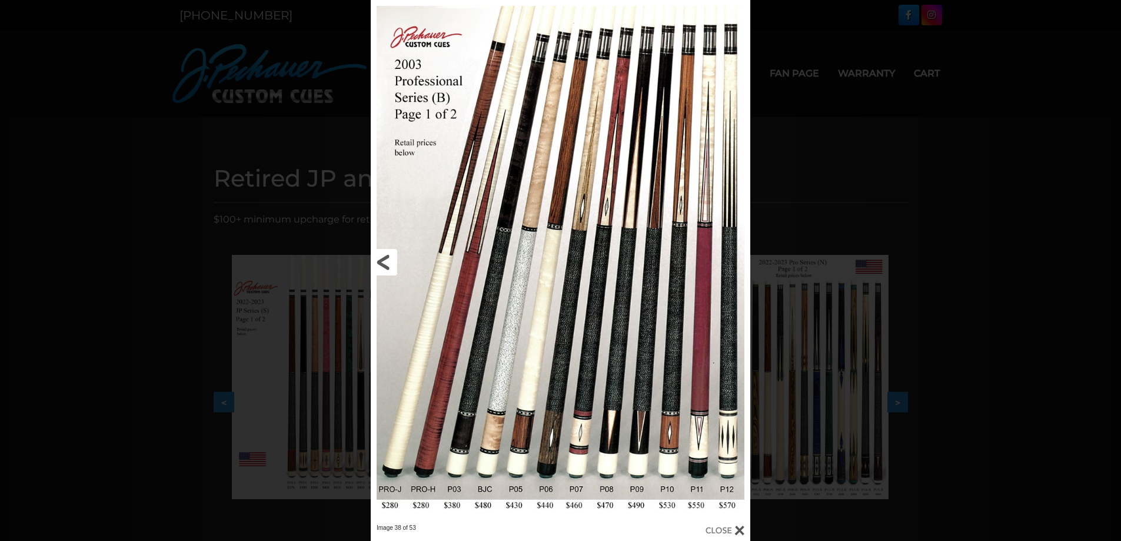
click at [381, 265] on link at bounding box center [456, 262] width 171 height 524
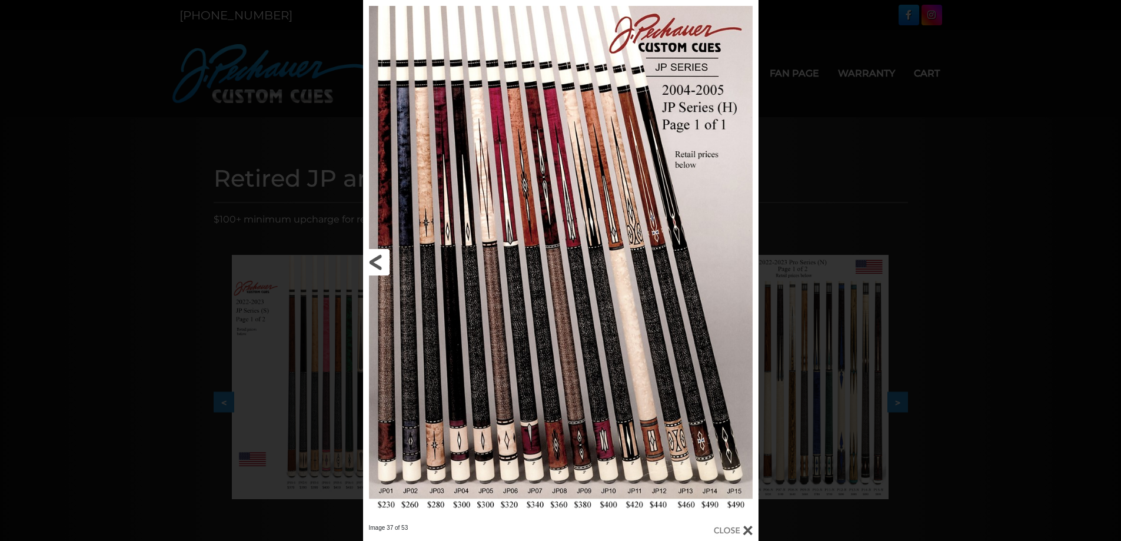
click at [381, 263] on link at bounding box center [452, 262] width 178 height 524
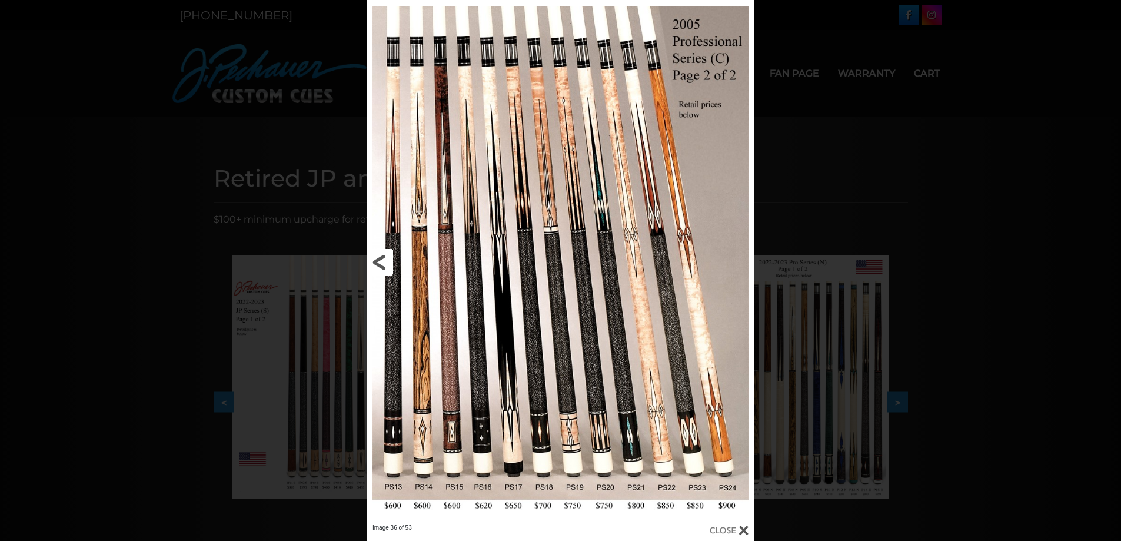
click at [379, 258] on link at bounding box center [454, 262] width 175 height 524
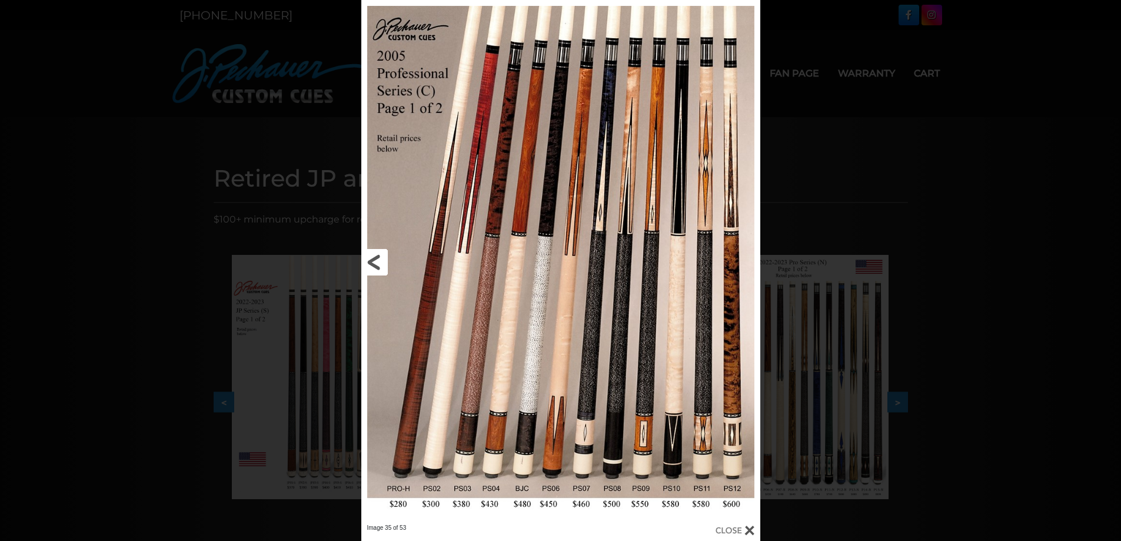
click at [379, 258] on link at bounding box center [451, 262] width 180 height 524
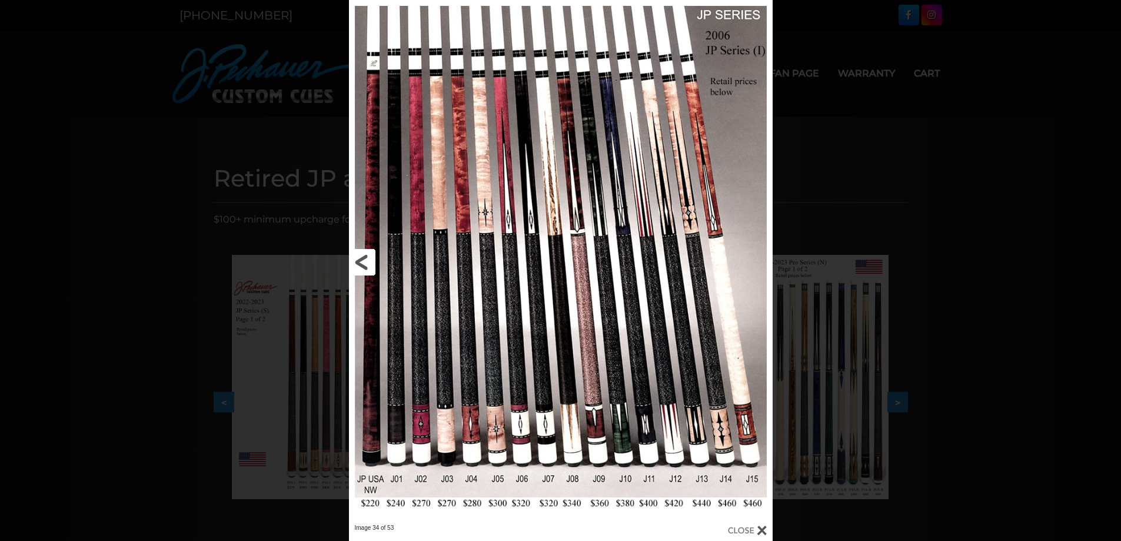
click at [379, 258] on link at bounding box center [444, 262] width 191 height 524
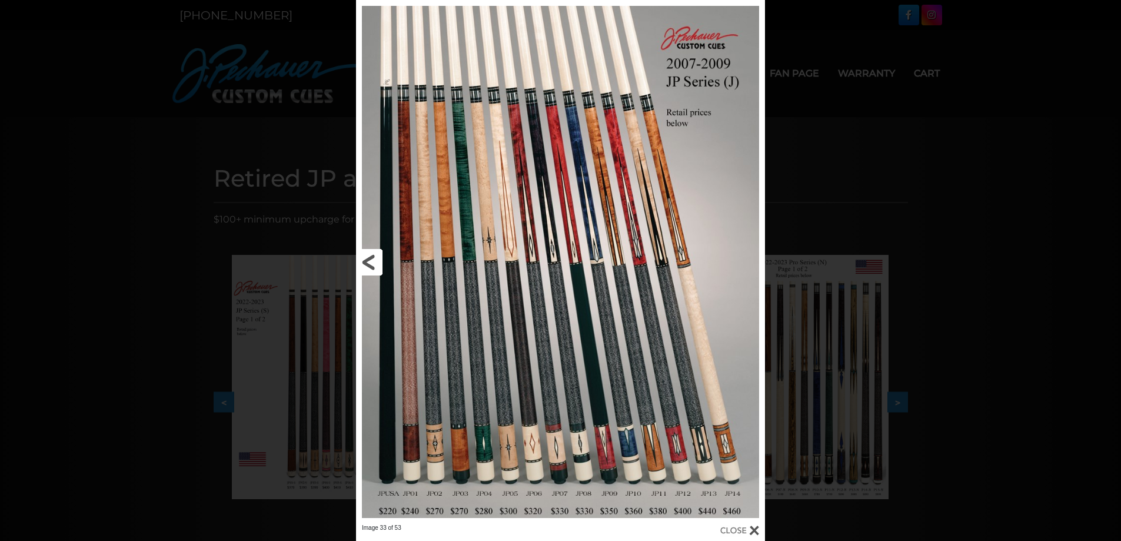
click at [372, 264] on link at bounding box center [448, 262] width 184 height 524
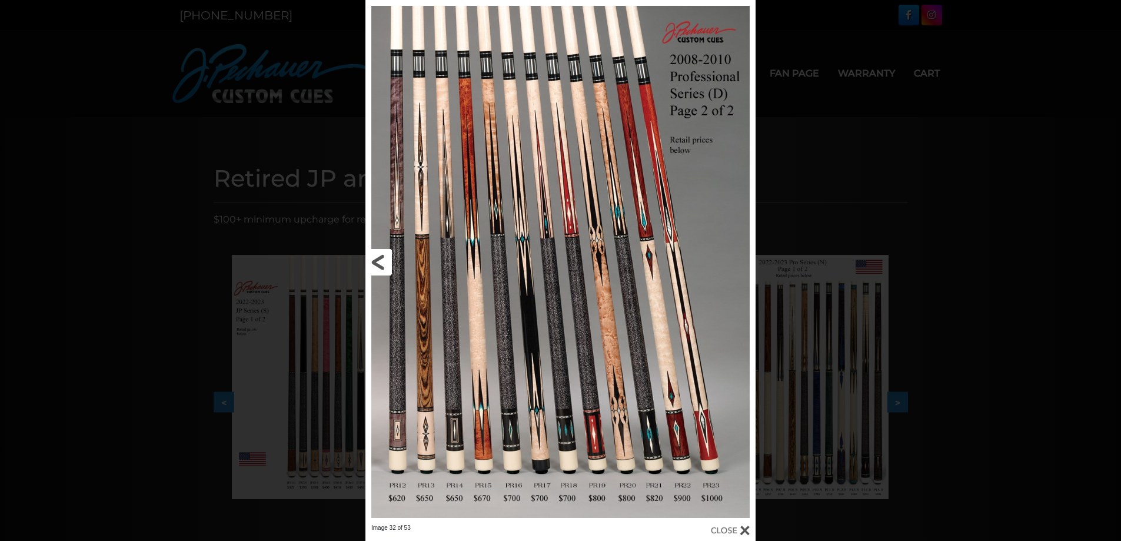
click at [377, 269] on link at bounding box center [453, 262] width 175 height 524
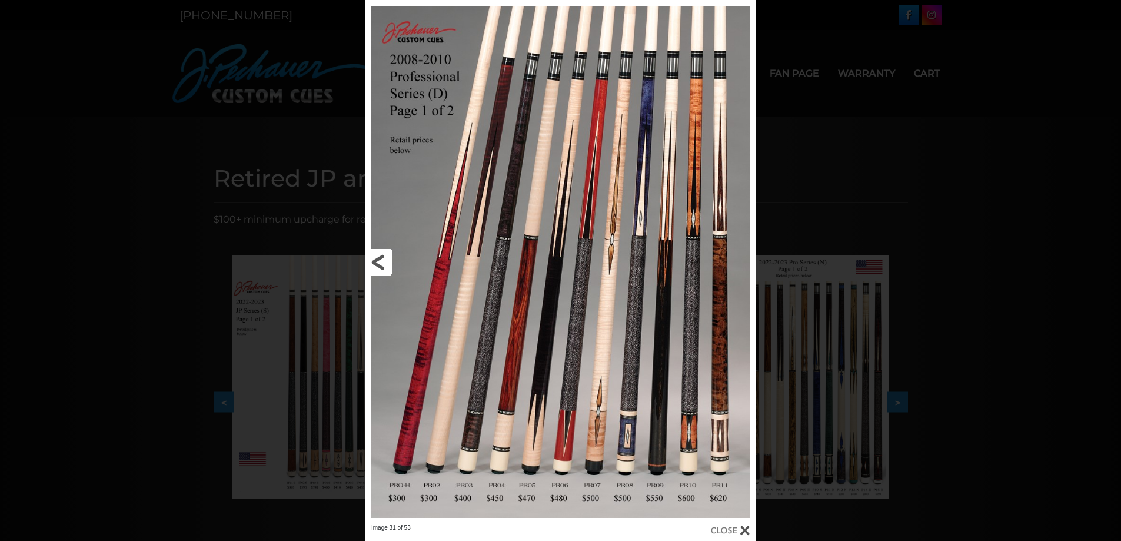
click at [377, 268] on link at bounding box center [453, 262] width 175 height 524
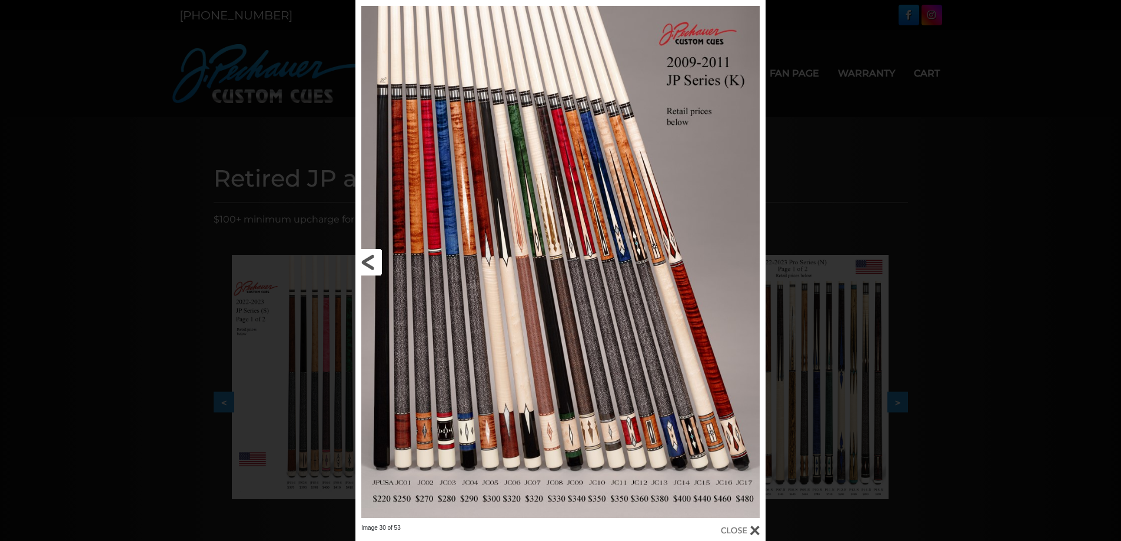
click at [379, 267] on link at bounding box center [448, 262] width 185 height 524
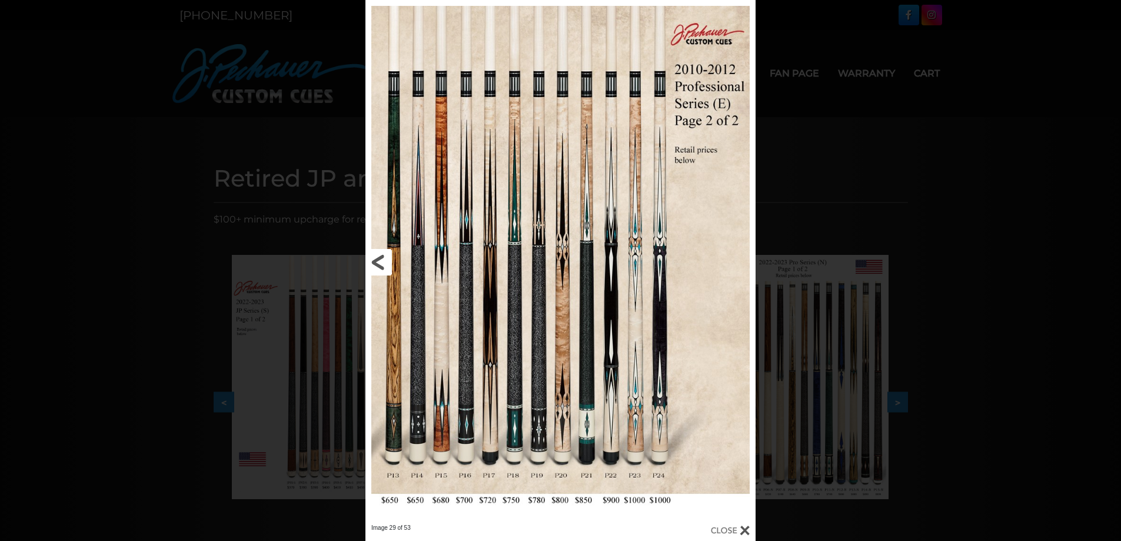
click at [384, 258] on link at bounding box center [453, 262] width 175 height 524
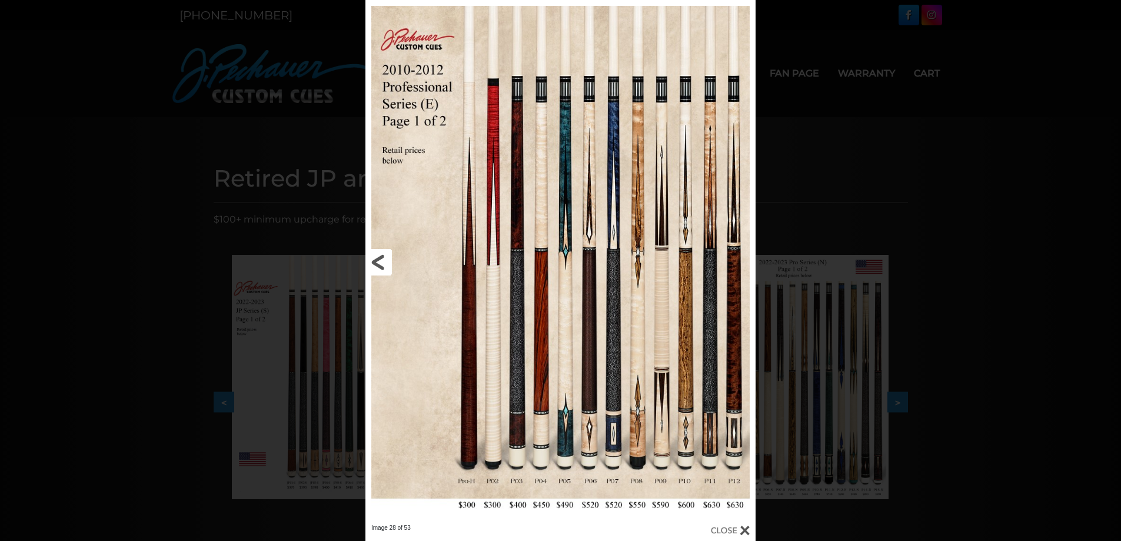
click at [383, 263] on link at bounding box center [453, 262] width 175 height 524
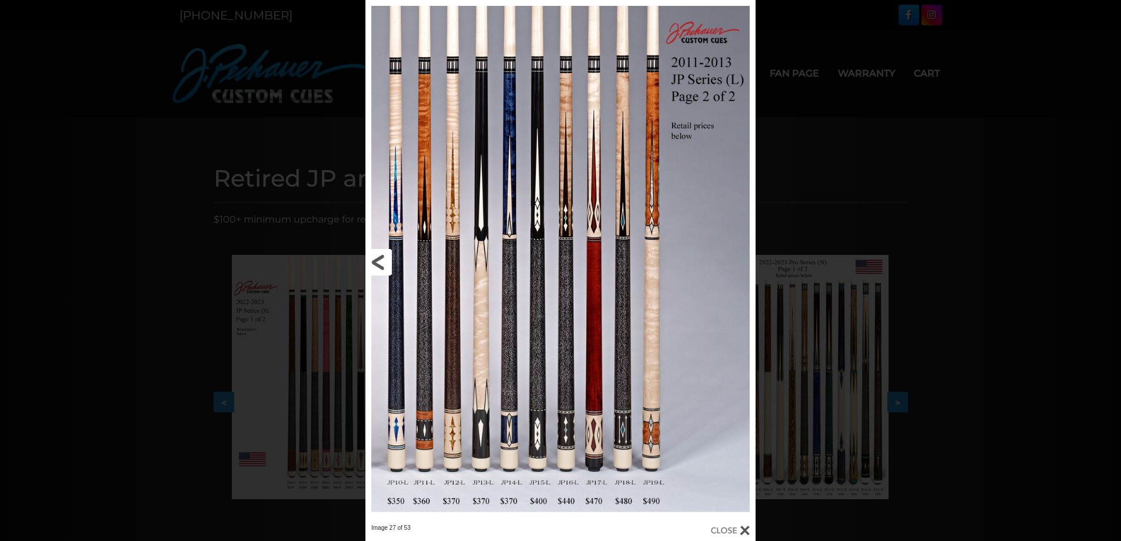
click at [381, 260] on link at bounding box center [453, 262] width 175 height 524
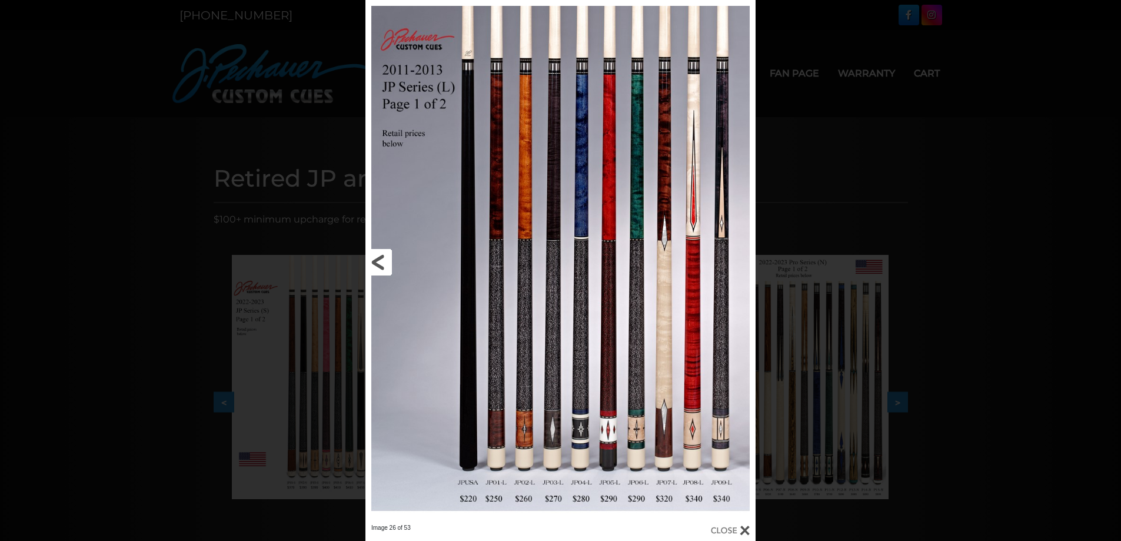
click at [382, 260] on link at bounding box center [453, 262] width 175 height 524
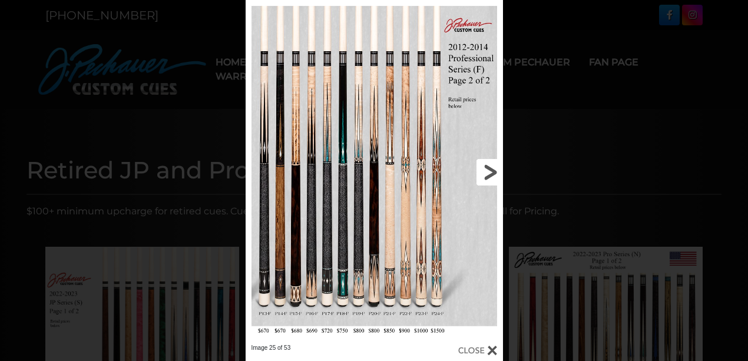
click at [489, 177] on link at bounding box center [445, 172] width 116 height 344
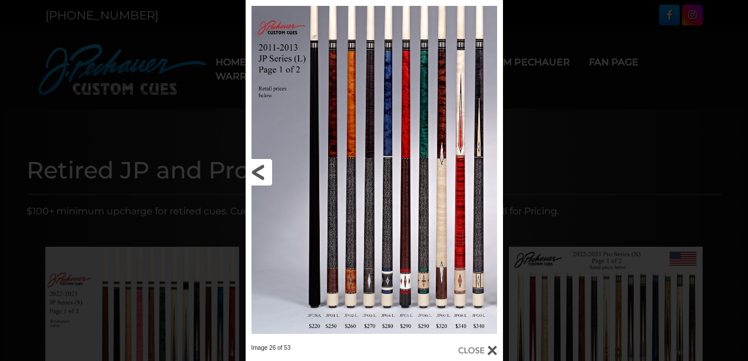
click at [261, 170] on link at bounding box center [303, 172] width 116 height 344
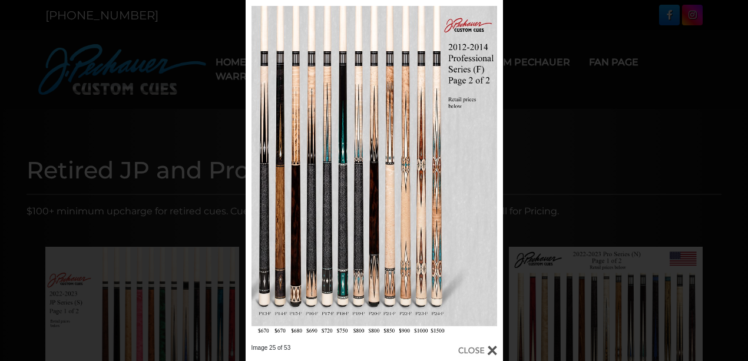
click at [594, 176] on div "Image 25 of 53" at bounding box center [374, 180] width 748 height 361
